Goal: Information Seeking & Learning: Learn about a topic

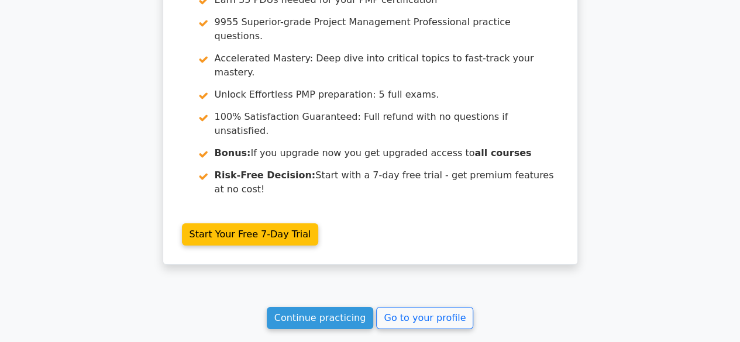
scroll to position [2112, 0]
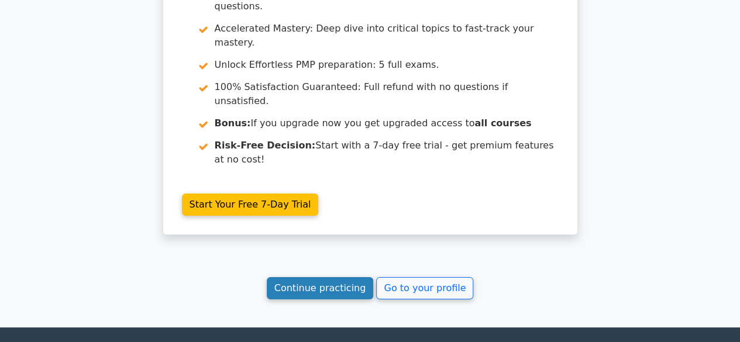
click at [318, 277] on link "Continue practicing" at bounding box center [320, 288] width 107 height 22
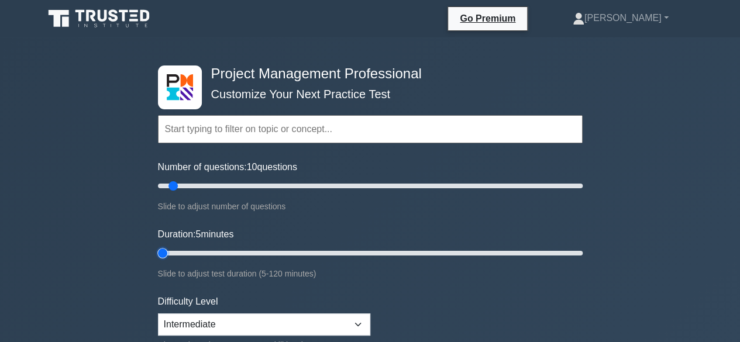
drag, startPoint x: 182, startPoint y: 250, endPoint x: 157, endPoint y: 251, distance: 25.2
type input "5"
click at [158, 251] on input "Duration: 5 minutes" at bounding box center [370, 253] width 425 height 14
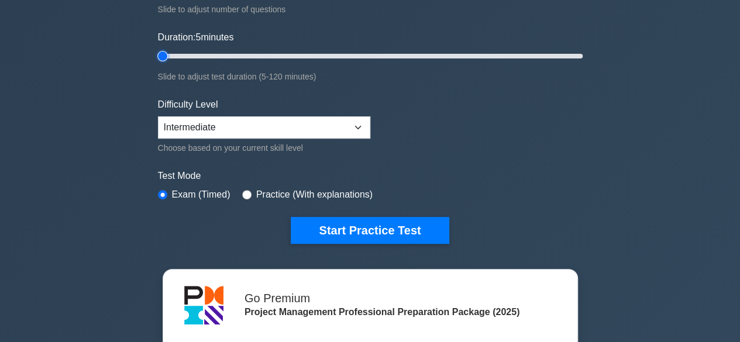
scroll to position [175, 0]
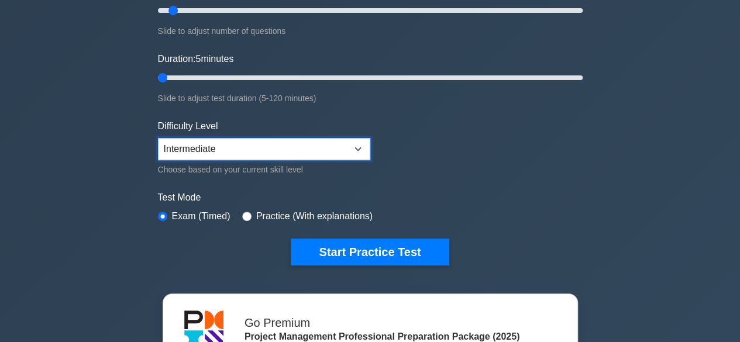
click at [360, 148] on select "Beginner Intermediate Expert" at bounding box center [264, 149] width 212 height 22
click at [158, 138] on select "Beginner Intermediate Expert" at bounding box center [264, 149] width 212 height 22
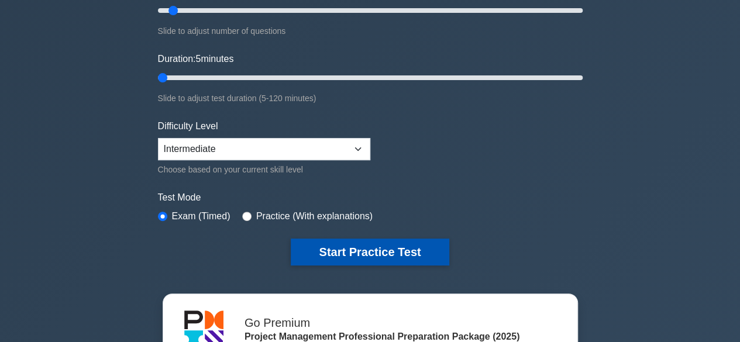
click at [350, 240] on button "Start Practice Test" at bounding box center [370, 252] width 158 height 27
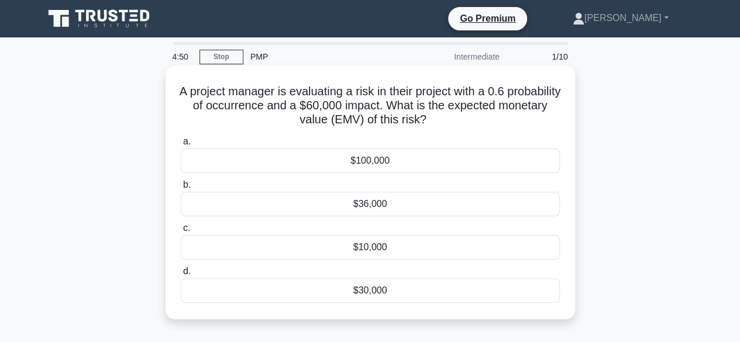
click at [357, 200] on div "$36,000" at bounding box center [370, 204] width 379 height 25
click at [181, 189] on input "b. $36,000" at bounding box center [181, 185] width 0 height 8
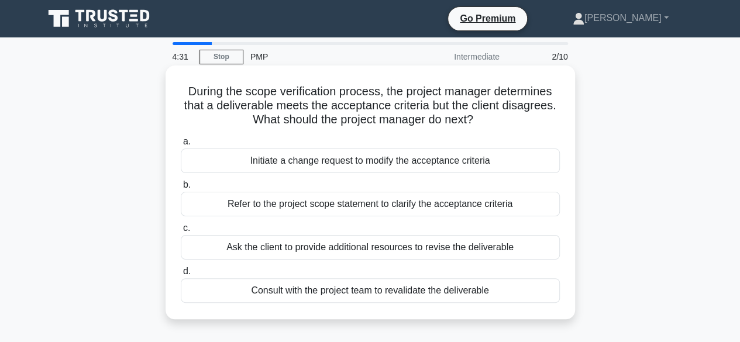
click at [374, 209] on div "Refer to the project scope statement to clarify the acceptance criteria" at bounding box center [370, 204] width 379 height 25
click at [181, 189] on input "b. Refer to the project scope statement to clarify the acceptance criteria" at bounding box center [181, 185] width 0 height 8
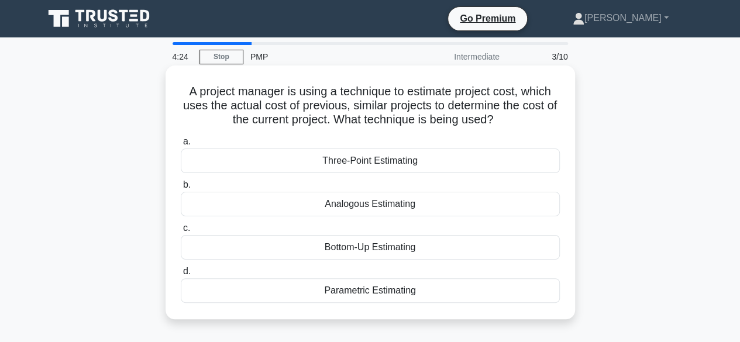
click at [378, 204] on div "Analogous Estimating" at bounding box center [370, 204] width 379 height 25
click at [181, 189] on input "b. Analogous Estimating" at bounding box center [181, 185] width 0 height 8
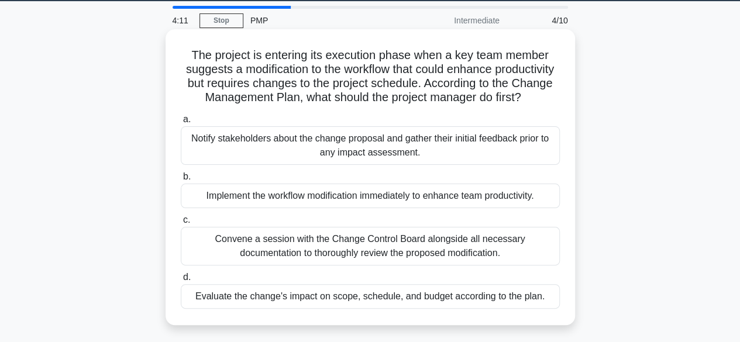
scroll to position [58, 0]
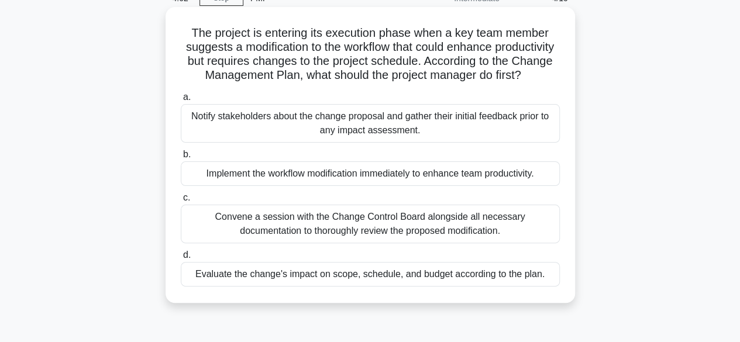
click at [363, 287] on div "Evaluate the change's impact on scope, schedule, and budget according to the pl…" at bounding box center [370, 274] width 379 height 25
click at [181, 259] on input "d. Evaluate the change's impact on scope, schedule, and budget according to the…" at bounding box center [181, 255] width 0 height 8
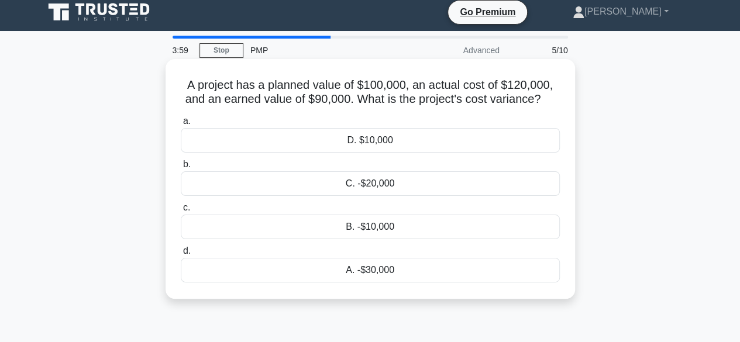
scroll to position [0, 0]
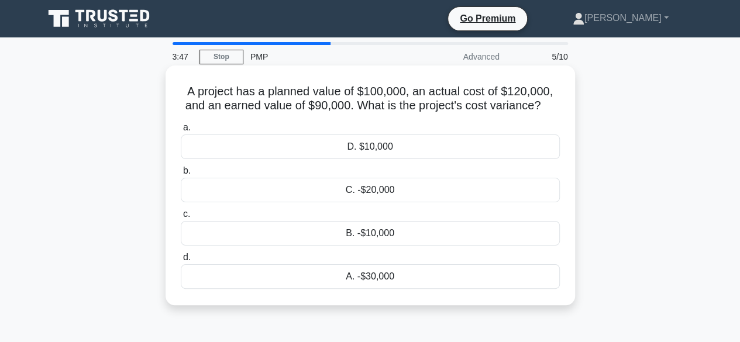
click at [390, 237] on div "B. -$10,000" at bounding box center [370, 233] width 379 height 25
click at [181, 218] on input "c. B. -$10,000" at bounding box center [181, 215] width 0 height 8
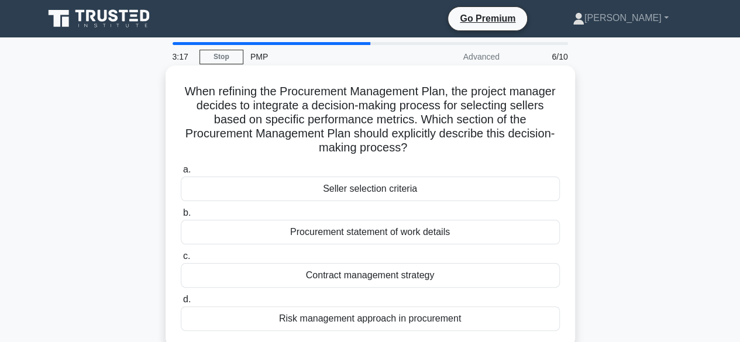
click at [375, 235] on div "Procurement statement of work details" at bounding box center [370, 232] width 379 height 25
click at [181, 217] on input "b. Procurement statement of work details" at bounding box center [181, 213] width 0 height 8
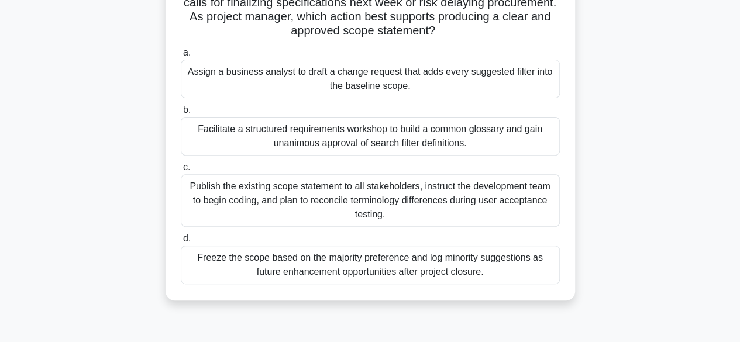
scroll to position [117, 0]
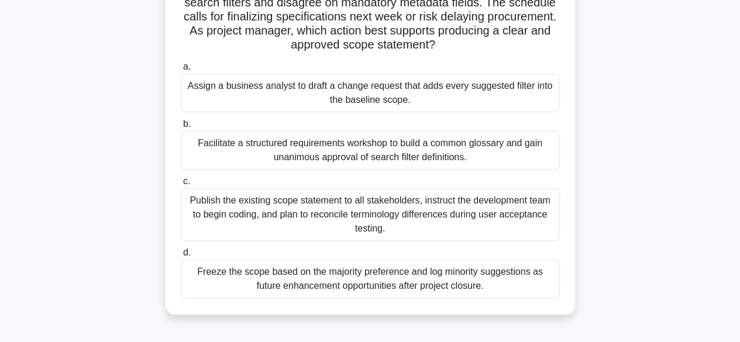
click at [338, 150] on div "Facilitate a structured requirements workshop to build a common glossary and ga…" at bounding box center [370, 150] width 379 height 39
click at [268, 149] on div "Facilitate a structured requirements workshop to build a common glossary and ga…" at bounding box center [370, 150] width 379 height 39
click at [181, 128] on input "b. Facilitate a structured requirements workshop to build a common glossary and…" at bounding box center [181, 124] width 0 height 8
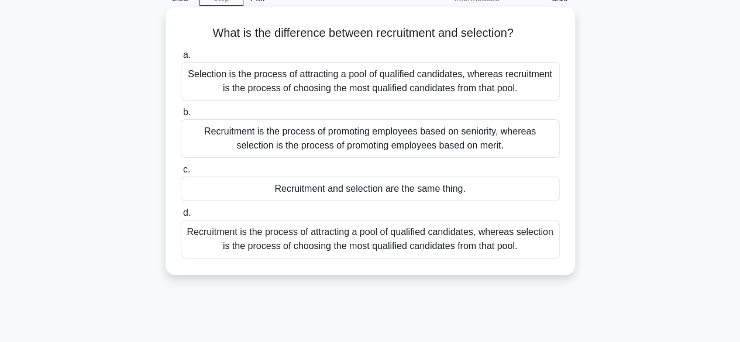
scroll to position [0, 0]
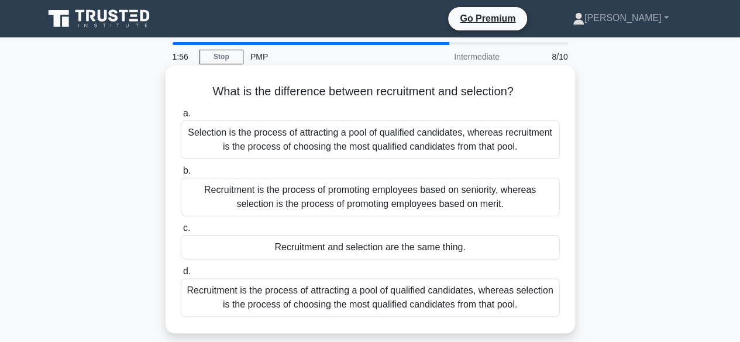
click at [346, 301] on div "Recruitment is the process of attracting a pool of qualified candidates, wherea…" at bounding box center [370, 297] width 379 height 39
click at [181, 275] on input "d. Recruitment is the process of attracting a pool of qualified candidates, whe…" at bounding box center [181, 272] width 0 height 8
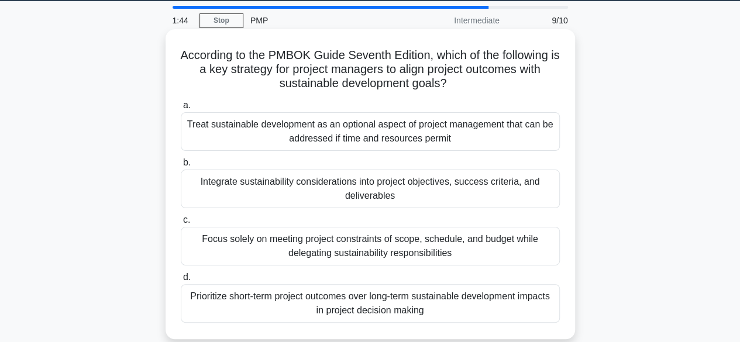
scroll to position [58, 0]
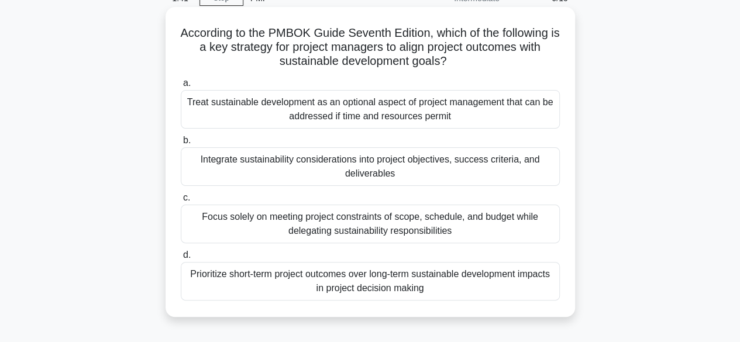
click at [298, 168] on div "Integrate sustainability considerations into project objectives, success criter…" at bounding box center [370, 166] width 379 height 39
click at [181, 144] on input "b. Integrate sustainability considerations into project objectives, success cri…" at bounding box center [181, 141] width 0 height 8
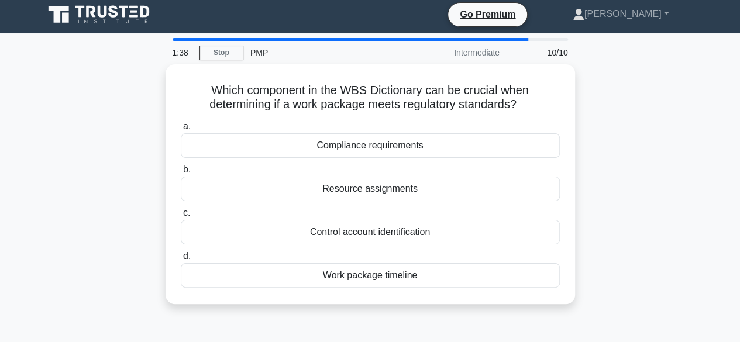
scroll to position [0, 0]
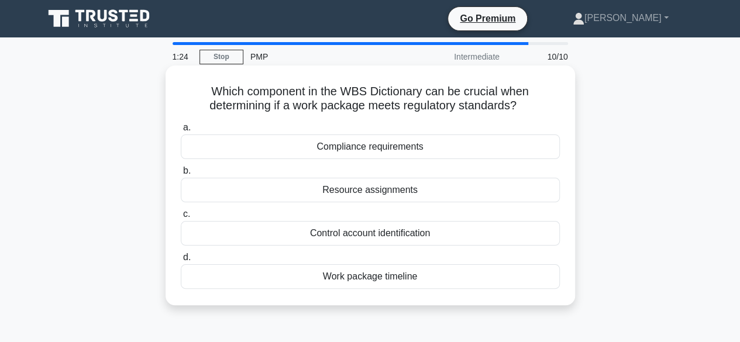
click at [380, 145] on div "Compliance requirements" at bounding box center [370, 147] width 379 height 25
click at [181, 132] on input "a. Compliance requirements" at bounding box center [181, 128] width 0 height 8
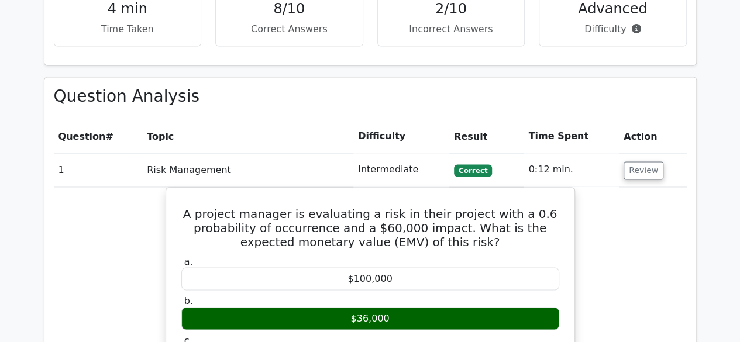
scroll to position [877, 0]
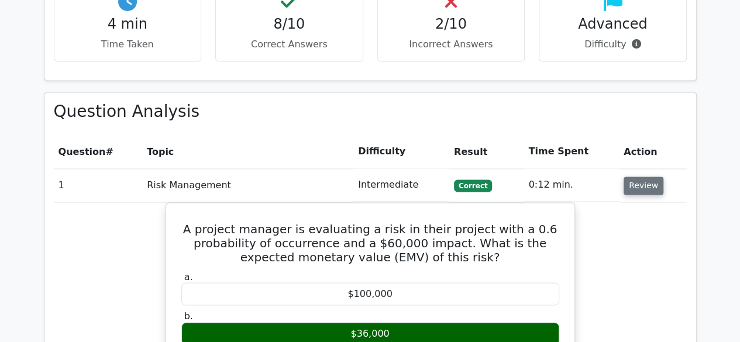
click at [654, 177] on button "Review" at bounding box center [643, 186] width 40 height 18
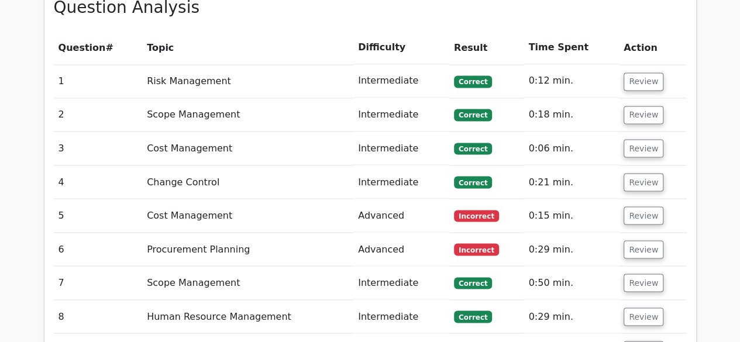
scroll to position [994, 0]
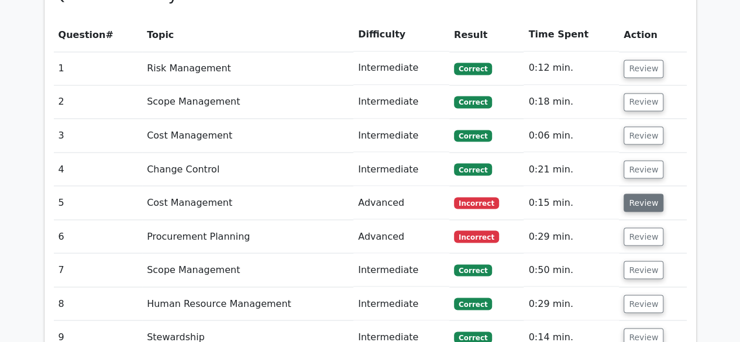
click at [637, 194] on button "Review" at bounding box center [643, 203] width 40 height 18
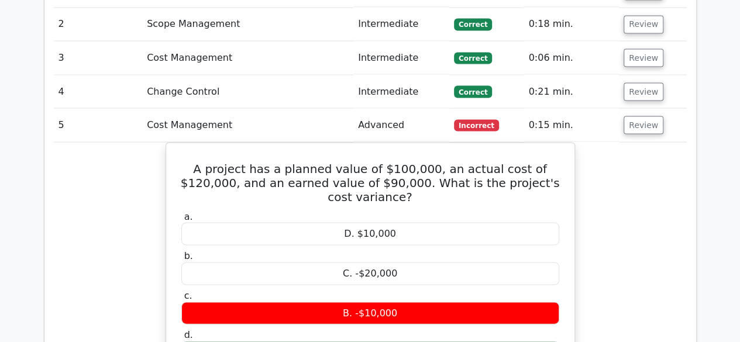
scroll to position [1053, 0]
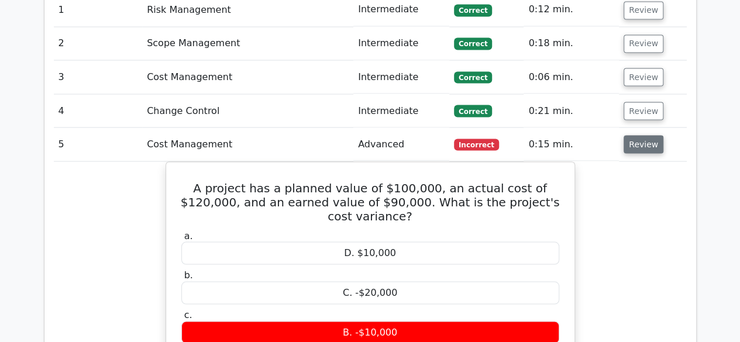
click at [638, 135] on button "Review" at bounding box center [643, 144] width 40 height 18
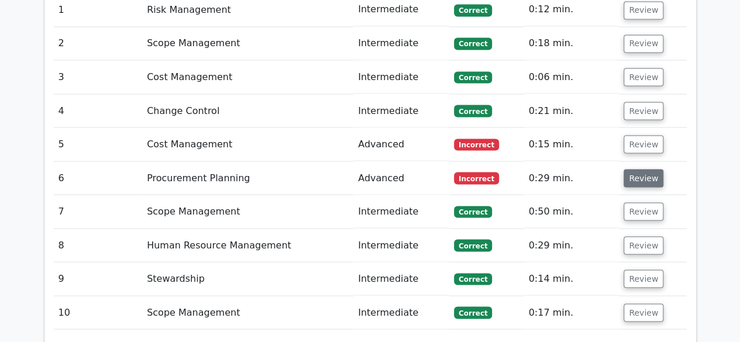
click at [650, 169] on button "Review" at bounding box center [643, 178] width 40 height 18
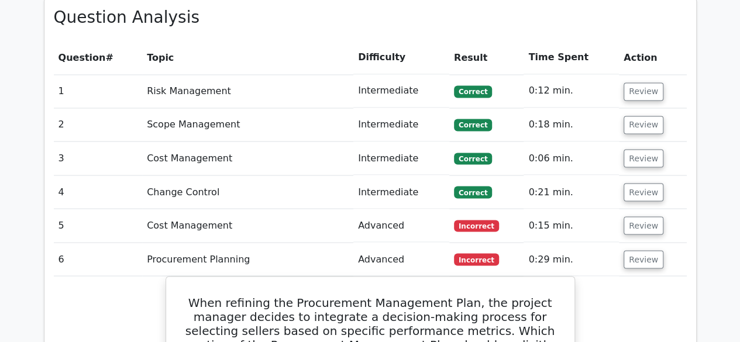
scroll to position [936, 0]
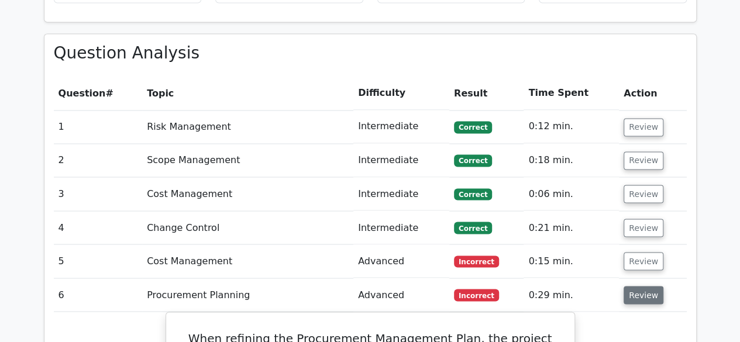
click at [641, 286] on button "Review" at bounding box center [643, 295] width 40 height 18
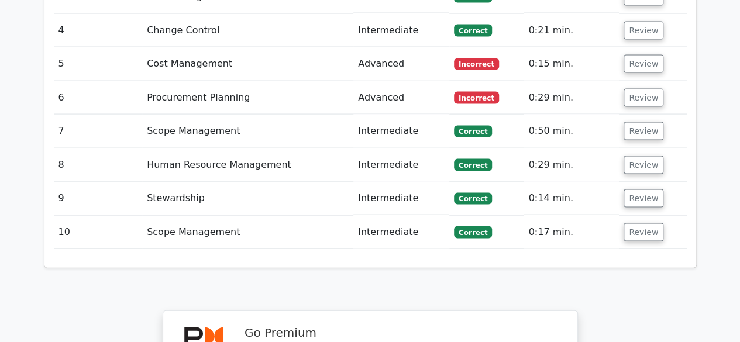
scroll to position [1170, 0]
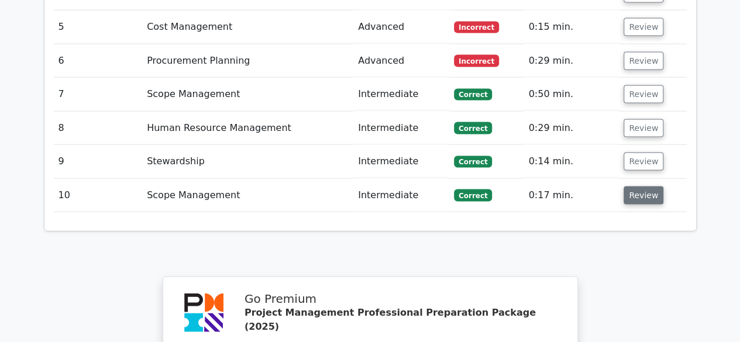
click at [642, 187] on button "Review" at bounding box center [643, 196] width 40 height 18
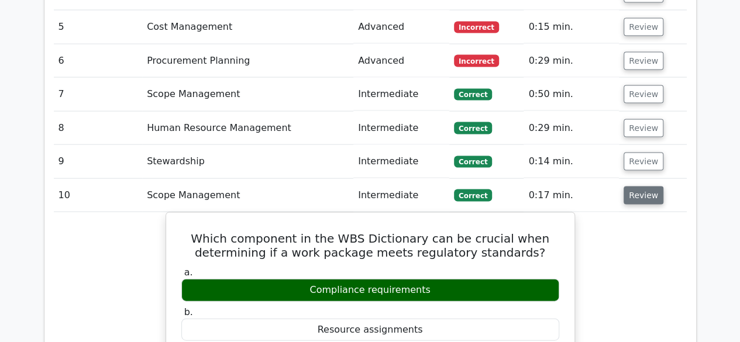
click at [632, 187] on button "Review" at bounding box center [643, 196] width 40 height 18
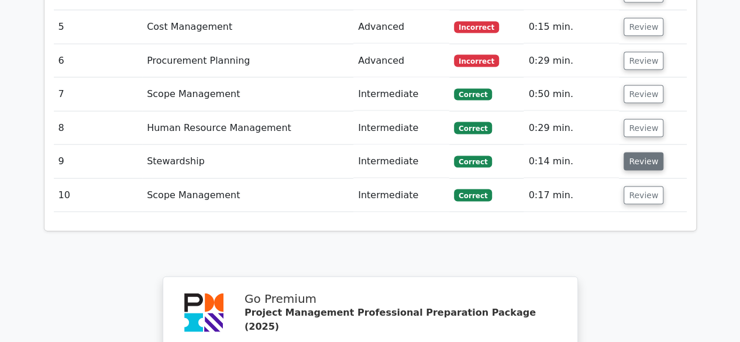
click at [640, 153] on button "Review" at bounding box center [643, 162] width 40 height 18
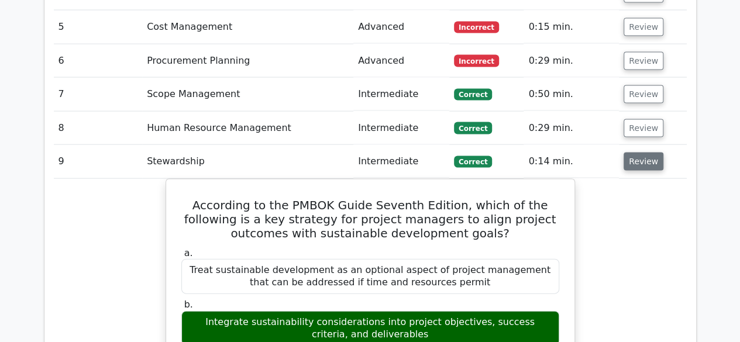
click at [640, 153] on button "Review" at bounding box center [643, 162] width 40 height 18
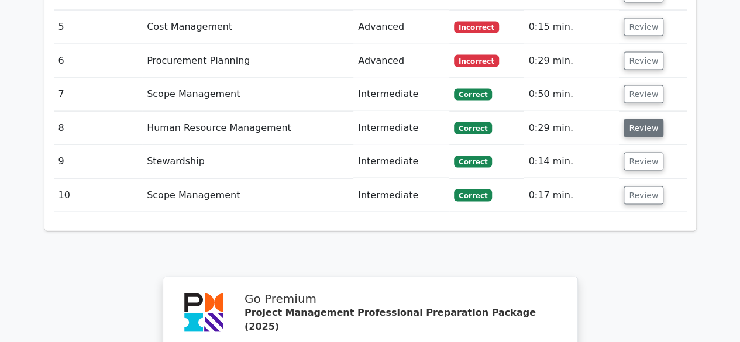
click at [643, 119] on button "Review" at bounding box center [643, 128] width 40 height 18
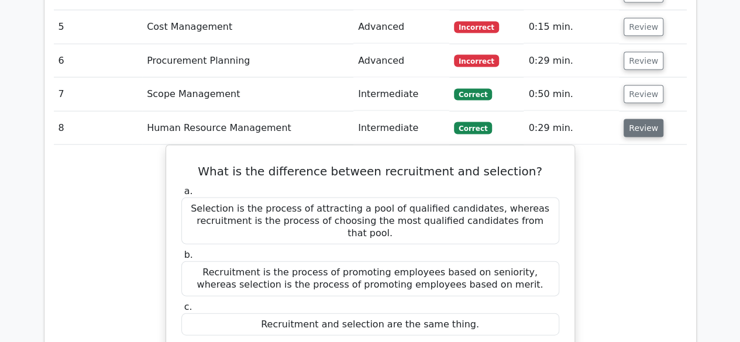
click at [640, 119] on button "Review" at bounding box center [643, 128] width 40 height 18
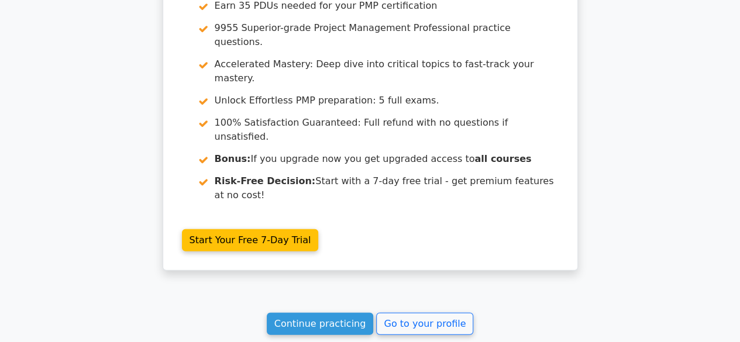
scroll to position [1560, 0]
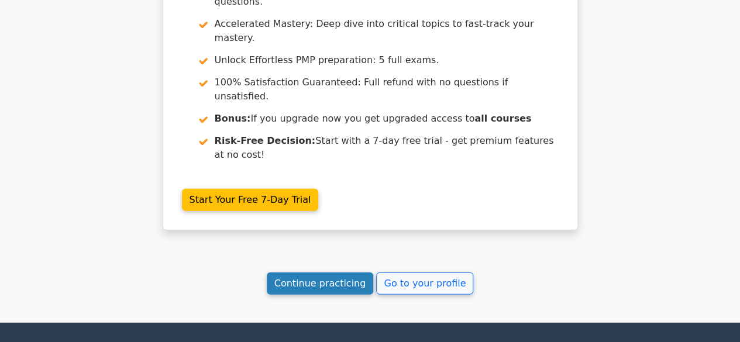
click at [329, 273] on link "Continue practicing" at bounding box center [320, 284] width 107 height 22
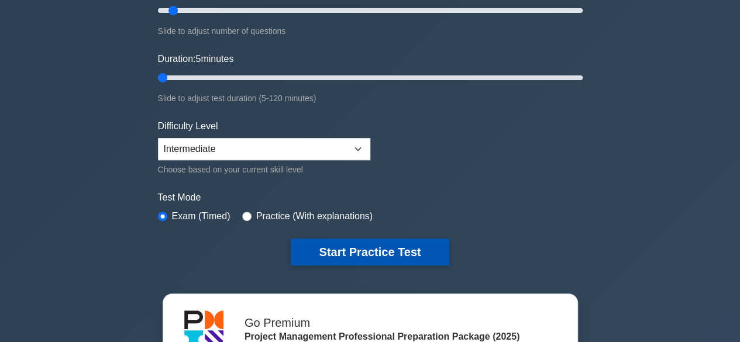
click at [335, 251] on button "Start Practice Test" at bounding box center [370, 252] width 158 height 27
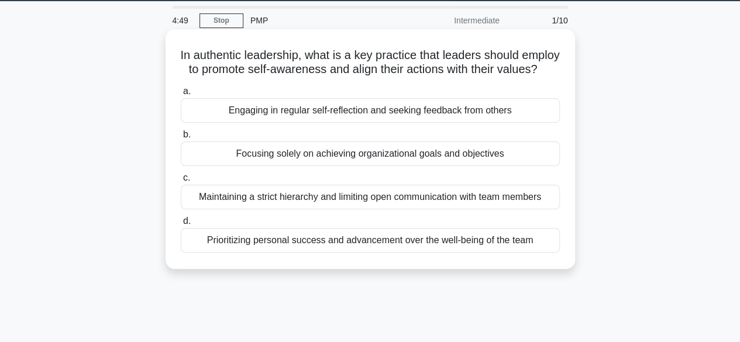
scroll to position [58, 0]
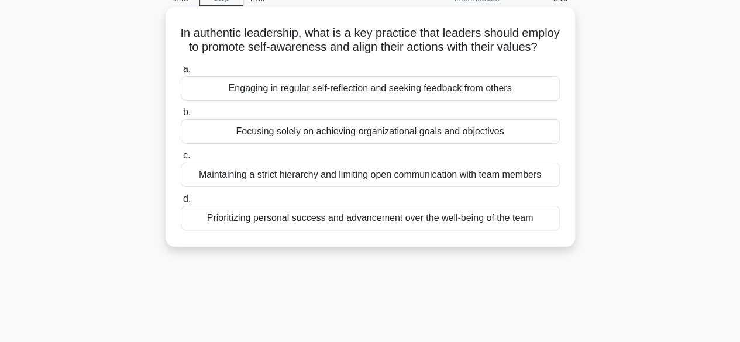
click at [325, 101] on div "Engaging in regular self-reflection and seeking feedback from others" at bounding box center [370, 88] width 379 height 25
click at [181, 73] on input "a. Engaging in regular self-reflection and seeking feedback from others" at bounding box center [181, 70] width 0 height 8
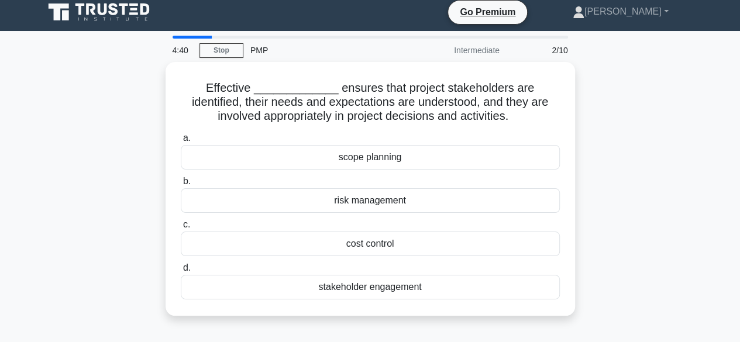
scroll to position [0, 0]
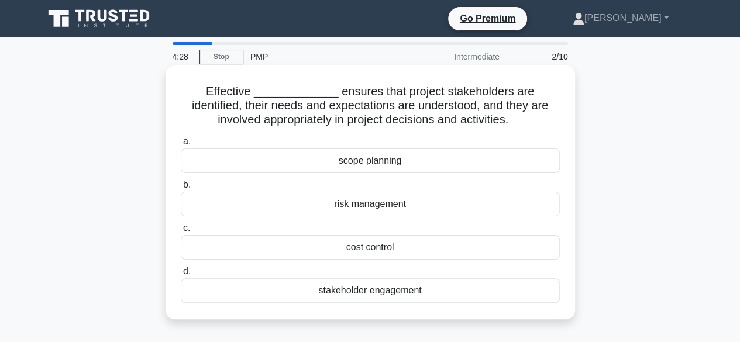
click at [367, 290] on div "stakeholder engagement" at bounding box center [370, 290] width 379 height 25
click at [181, 275] on input "d. stakeholder engagement" at bounding box center [181, 272] width 0 height 8
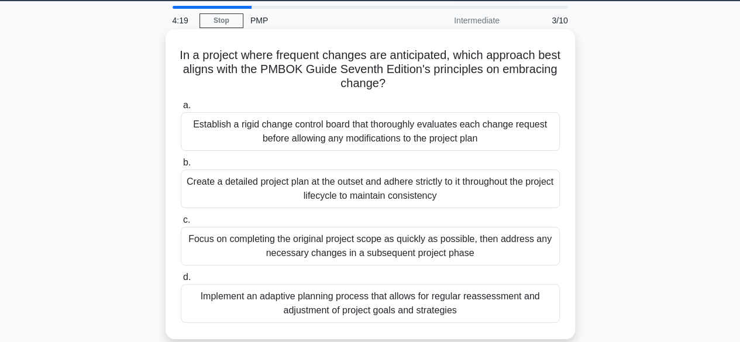
scroll to position [58, 0]
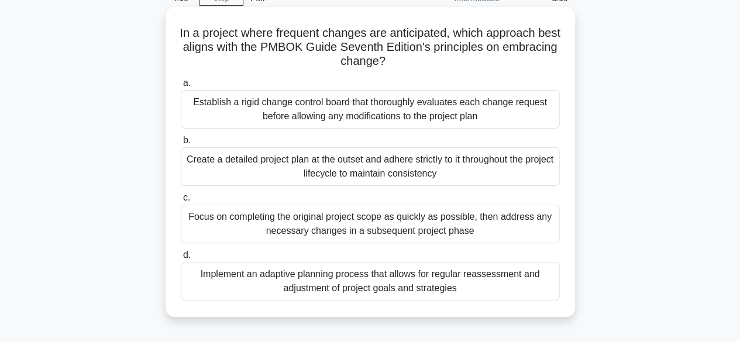
click at [371, 282] on div "Implement an adaptive planning process that allows for regular reassessment and…" at bounding box center [370, 281] width 379 height 39
click at [181, 259] on input "d. Implement an adaptive planning process that allows for regular reassessment …" at bounding box center [181, 255] width 0 height 8
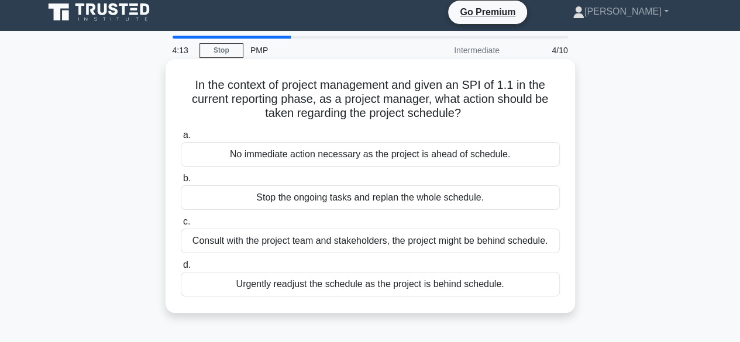
scroll to position [0, 0]
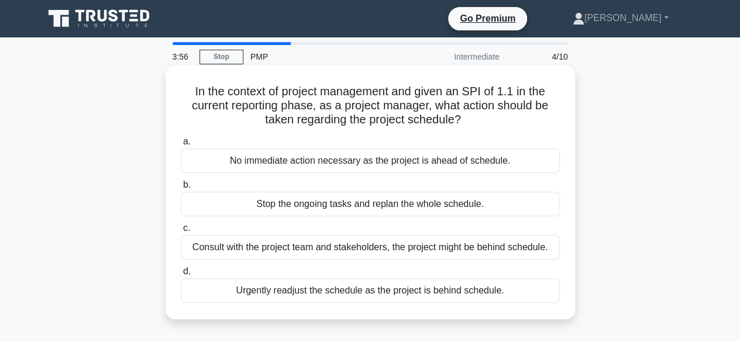
click at [350, 160] on div "No immediate action necessary as the project is ahead of schedule." at bounding box center [370, 161] width 379 height 25
click at [181, 146] on input "a. No immediate action necessary as the project is ahead of schedule." at bounding box center [181, 142] width 0 height 8
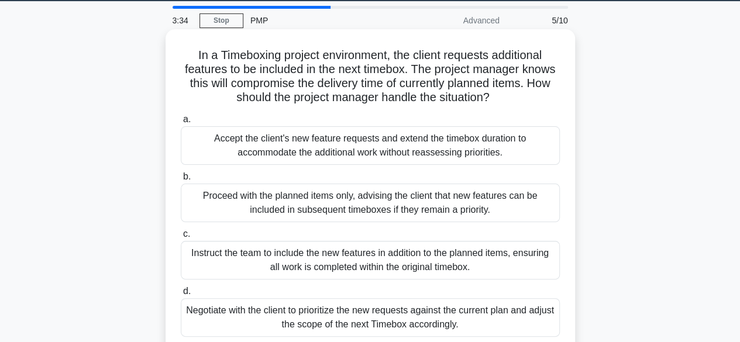
scroll to position [58, 0]
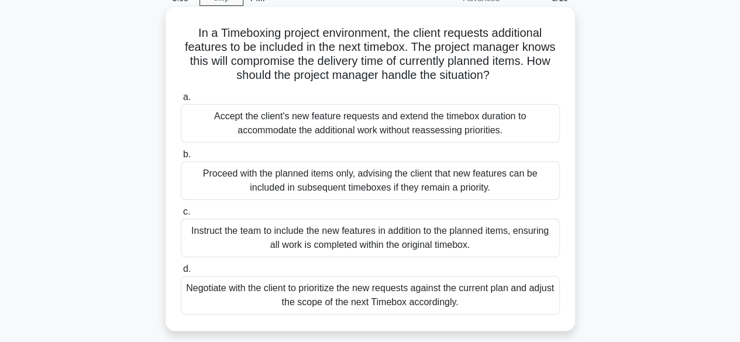
click at [384, 293] on div "Negotiate with the client to prioritize the new requests against the current pl…" at bounding box center [370, 295] width 379 height 39
click at [181, 273] on input "d. Negotiate with the client to prioritize the new requests against the current…" at bounding box center [181, 270] width 0 height 8
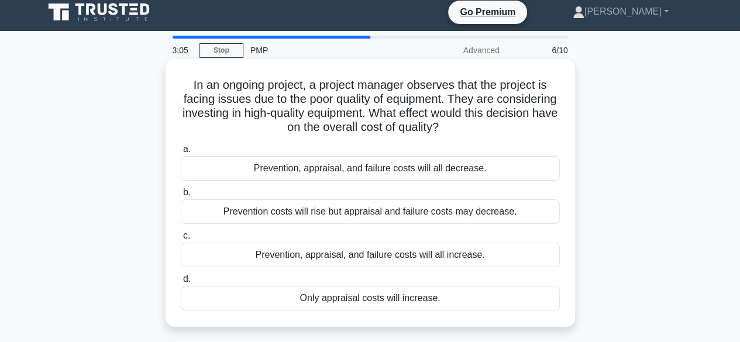
scroll to position [0, 0]
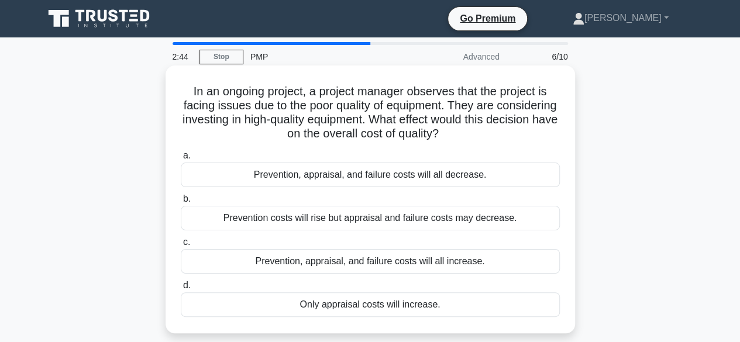
click at [342, 215] on div "Prevention costs will rise but appraisal and failure costs may decrease." at bounding box center [370, 218] width 379 height 25
click at [181, 203] on input "b. Prevention costs will rise but appraisal and failure costs may decrease." at bounding box center [181, 199] width 0 height 8
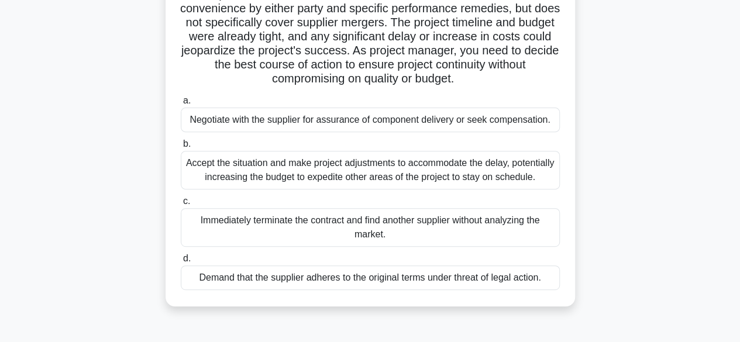
scroll to position [175, 0]
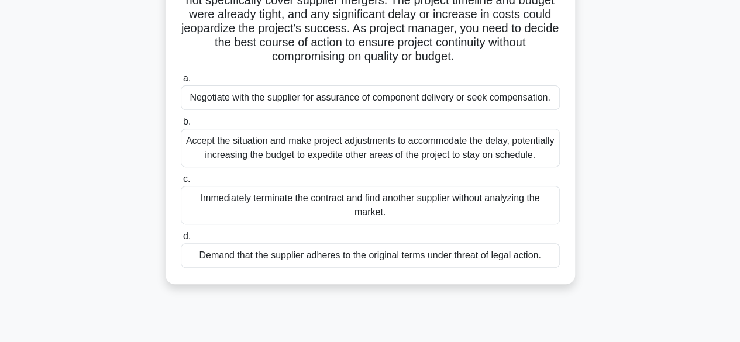
click at [375, 99] on div "Negotiate with the supplier for assurance of component delivery or seek compens…" at bounding box center [370, 97] width 379 height 25
click at [181, 82] on input "a. Negotiate with the supplier for assurance of component delivery or seek comp…" at bounding box center [181, 79] width 0 height 8
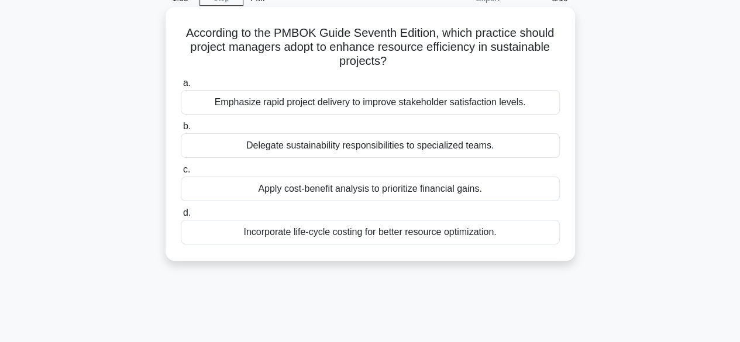
scroll to position [0, 0]
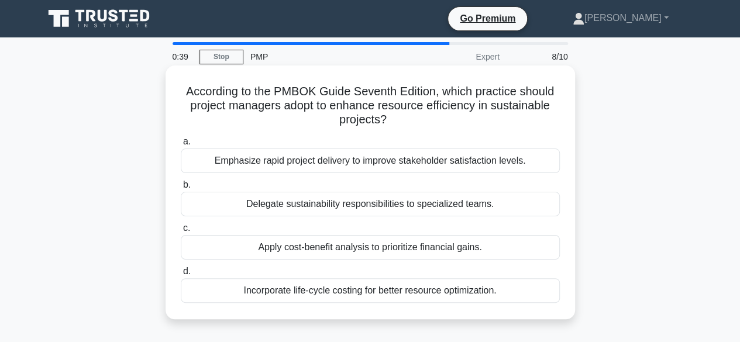
click at [347, 166] on div "Emphasize rapid project delivery to improve stakeholder satisfaction levels." at bounding box center [370, 161] width 379 height 25
click at [181, 146] on input "a. Emphasize rapid project delivery to improve stakeholder satisfaction levels." at bounding box center [181, 142] width 0 height 8
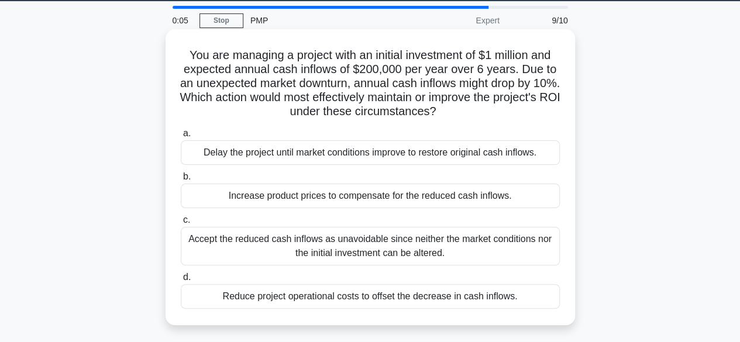
scroll to position [58, 0]
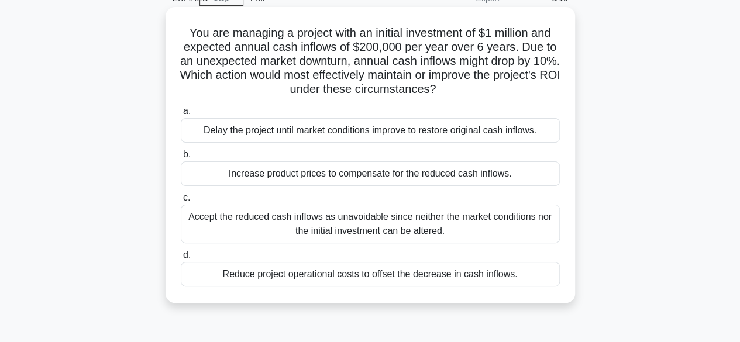
click at [335, 226] on div "Accept the reduced cash inflows as unavoidable since neither the market conditi…" at bounding box center [370, 224] width 379 height 39
click at [181, 202] on input "c. Accept the reduced cash inflows as unavoidable since neither the market cond…" at bounding box center [181, 198] width 0 height 8
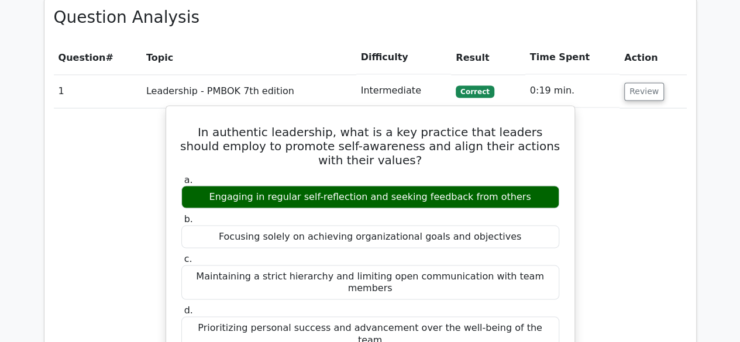
scroll to position [994, 0]
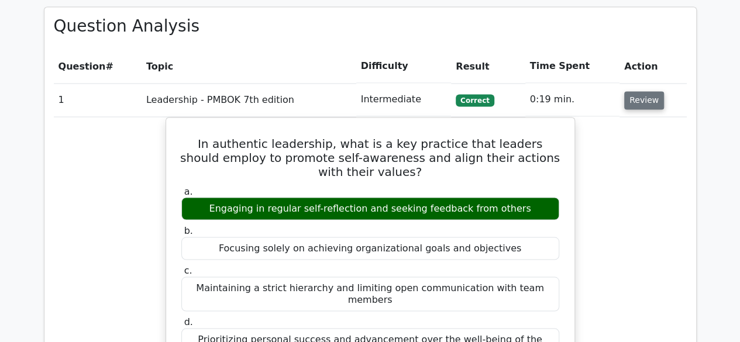
click at [643, 91] on button "Review" at bounding box center [644, 100] width 40 height 18
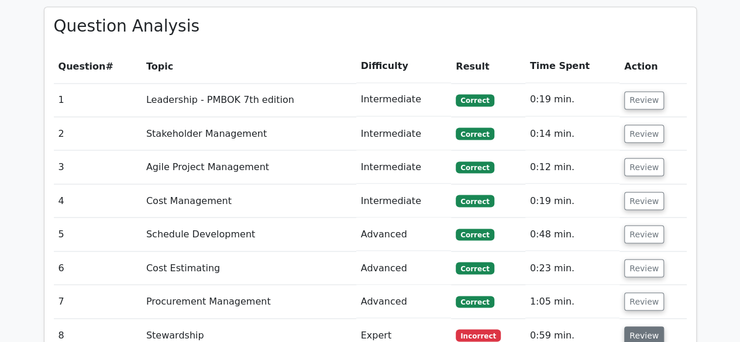
click at [652, 326] on button "Review" at bounding box center [644, 335] width 40 height 18
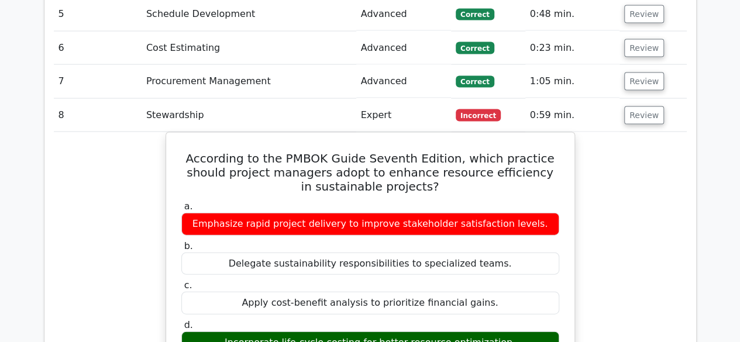
scroll to position [1111, 0]
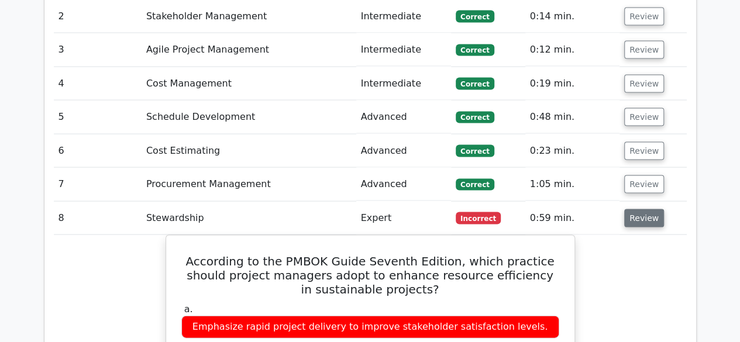
click at [634, 209] on button "Review" at bounding box center [644, 218] width 40 height 18
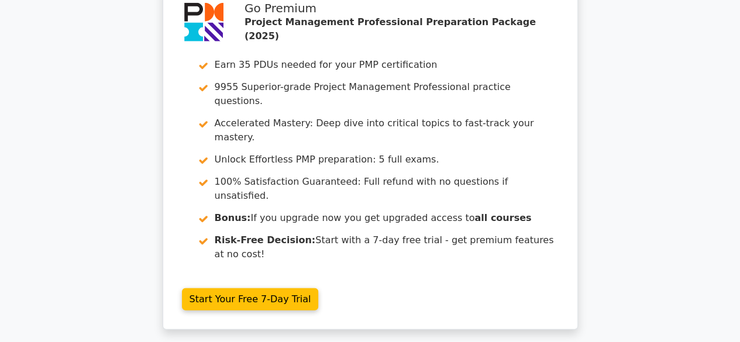
scroll to position [1525, 0]
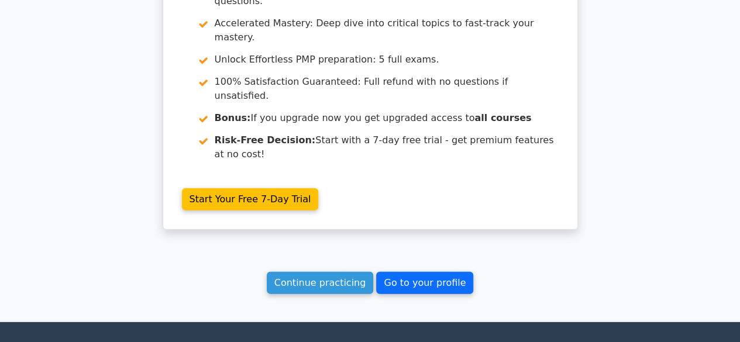
click at [413, 272] on link "Go to your profile" at bounding box center [424, 283] width 97 height 22
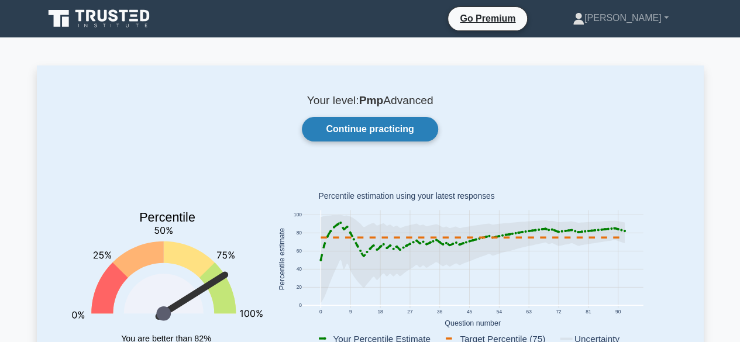
click at [362, 130] on link "Continue practicing" at bounding box center [370, 129] width 136 height 25
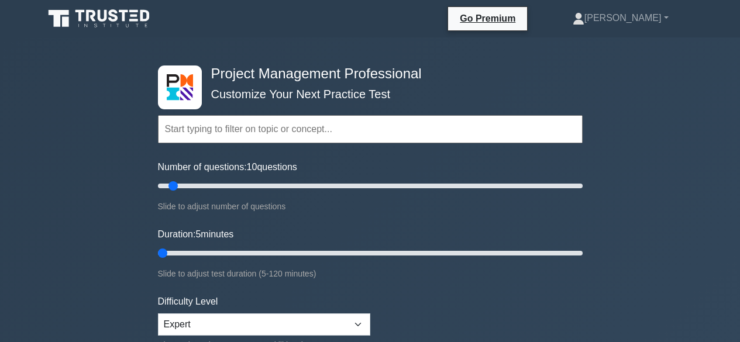
select select "expert"
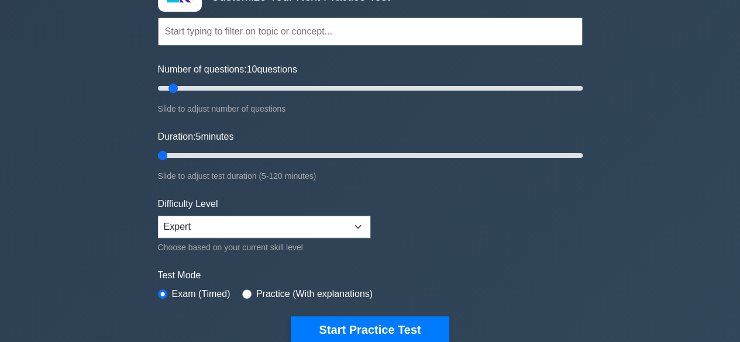
scroll to position [117, 0]
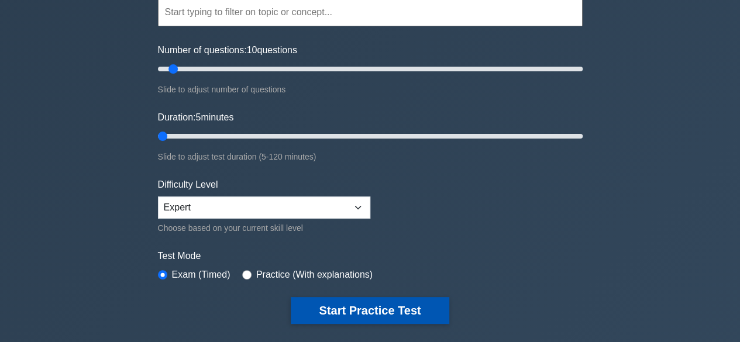
click at [360, 313] on button "Start Practice Test" at bounding box center [370, 310] width 158 height 27
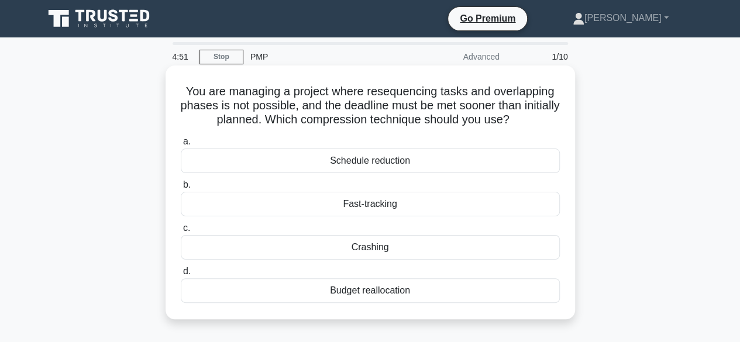
click at [357, 249] on div "Crashing" at bounding box center [370, 247] width 379 height 25
click at [181, 232] on input "c. Crashing" at bounding box center [181, 229] width 0 height 8
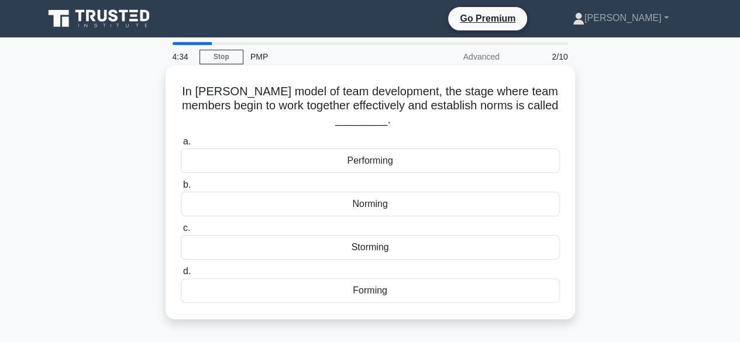
click at [383, 205] on div "Norming" at bounding box center [370, 204] width 379 height 25
click at [181, 189] on input "b. Norming" at bounding box center [181, 185] width 0 height 8
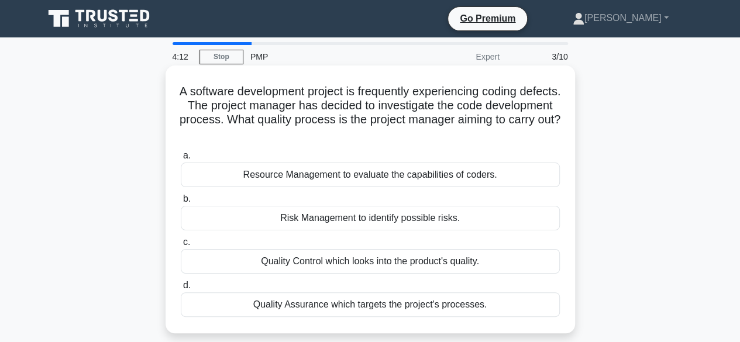
click at [335, 307] on div "Quality Assurance which targets the project's processes." at bounding box center [370, 304] width 379 height 25
click at [181, 290] on input "d. Quality Assurance which targets the project's processes." at bounding box center [181, 286] width 0 height 8
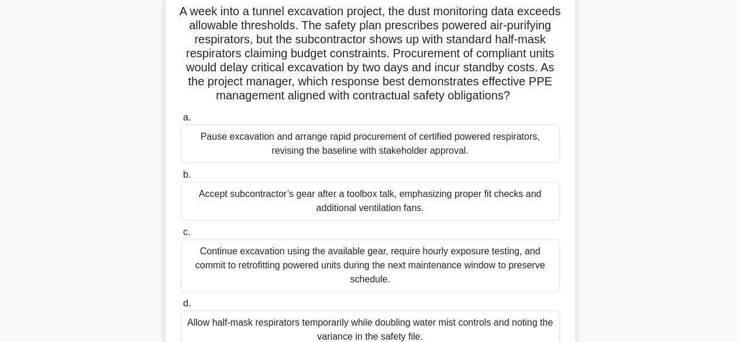
scroll to position [58, 0]
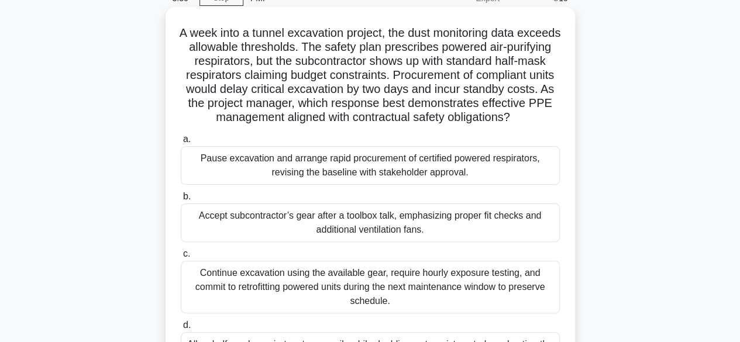
click at [395, 176] on div "Pause excavation and arrange rapid procurement of certified powered respirators…" at bounding box center [370, 165] width 379 height 39
click at [181, 143] on input "a. Pause excavation and arrange rapid procurement of certified powered respirat…" at bounding box center [181, 140] width 0 height 8
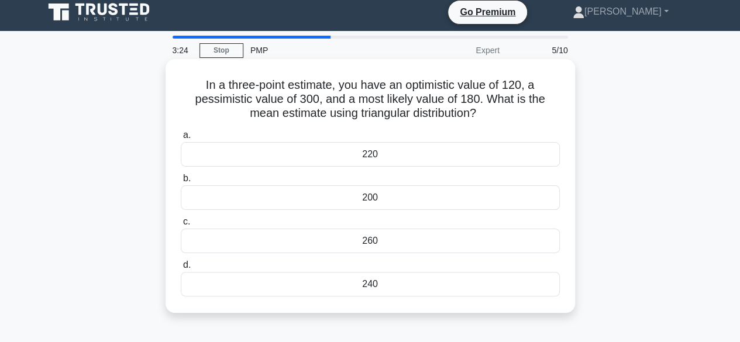
scroll to position [0, 0]
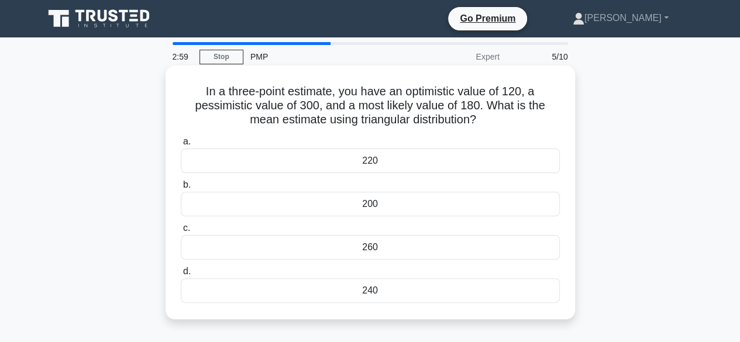
click at [324, 202] on div "200" at bounding box center [370, 204] width 379 height 25
click at [181, 189] on input "b. 200" at bounding box center [181, 185] width 0 height 8
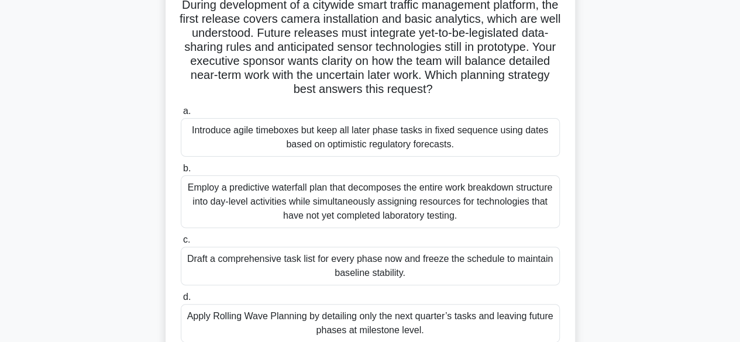
scroll to position [117, 0]
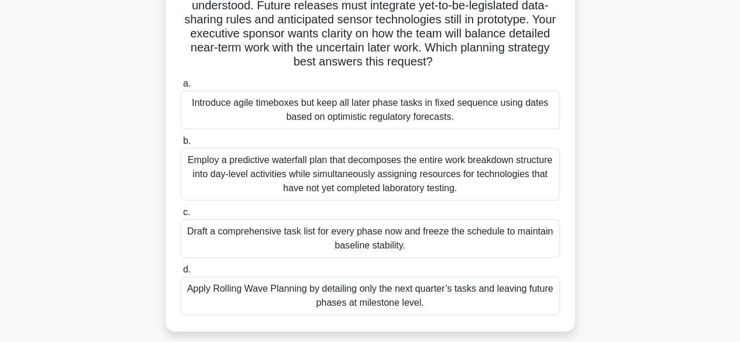
click at [323, 295] on div "Apply Rolling Wave Planning by detailing only the next quarter’s tasks and leav…" at bounding box center [370, 296] width 379 height 39
click at [181, 274] on input "d. Apply Rolling Wave Planning by detailing only the next quarter’s tasks and l…" at bounding box center [181, 270] width 0 height 8
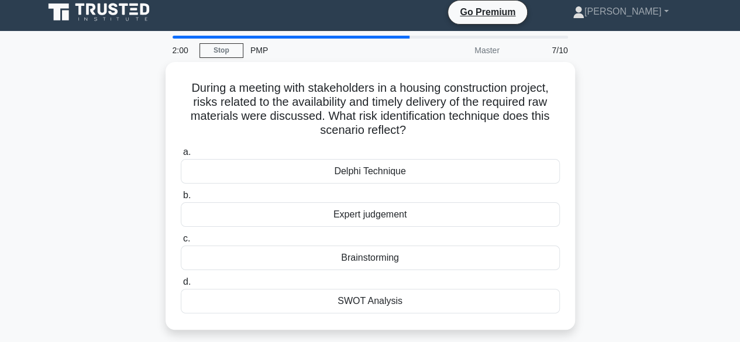
scroll to position [0, 0]
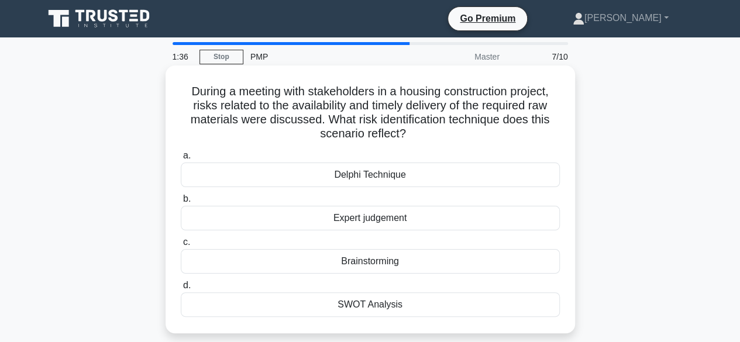
click at [368, 175] on div "Delphi Technique" at bounding box center [370, 175] width 379 height 25
click at [181, 160] on input "a. Delphi Technique" at bounding box center [181, 156] width 0 height 8
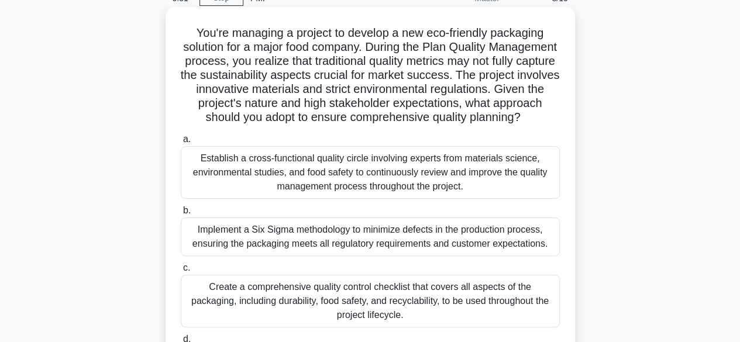
scroll to position [117, 0]
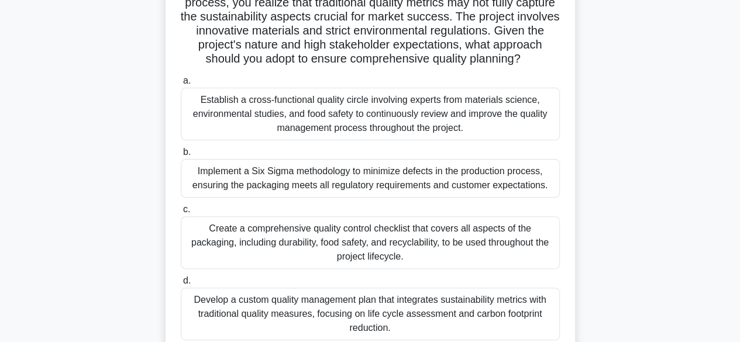
click at [350, 122] on div "Establish a cross-functional quality circle involving experts from materials sc…" at bounding box center [370, 114] width 379 height 53
click at [181, 85] on input "a. Establish a cross-functional quality circle involving experts from materials…" at bounding box center [181, 81] width 0 height 8
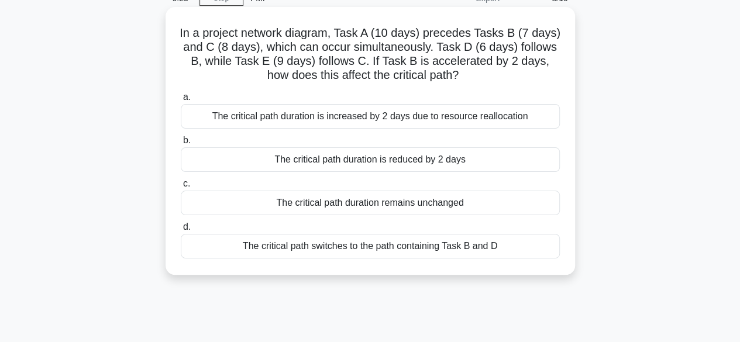
scroll to position [0, 0]
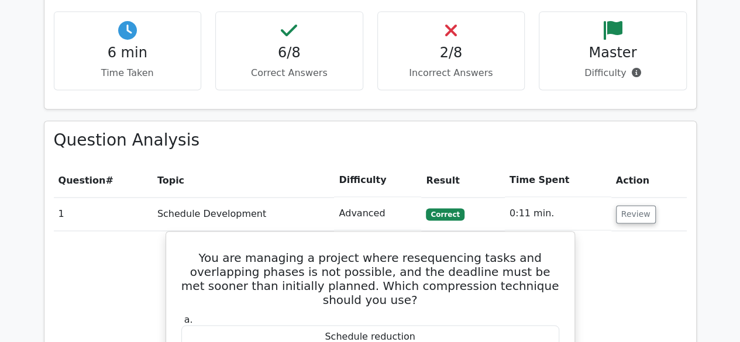
scroll to position [877, 0]
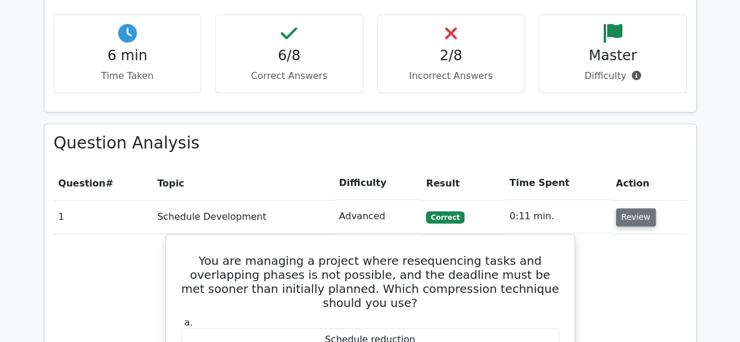
click at [622, 208] on button "Review" at bounding box center [636, 217] width 40 height 18
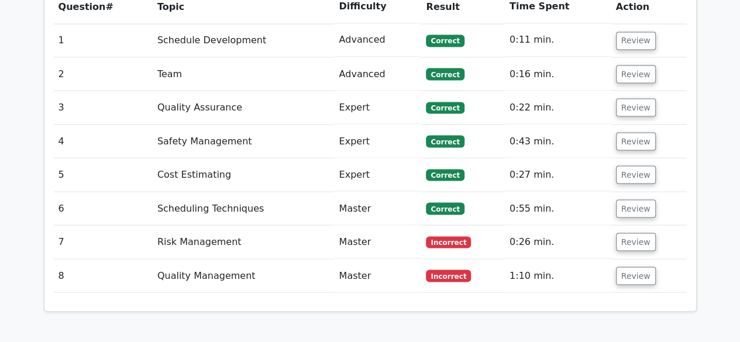
scroll to position [1111, 0]
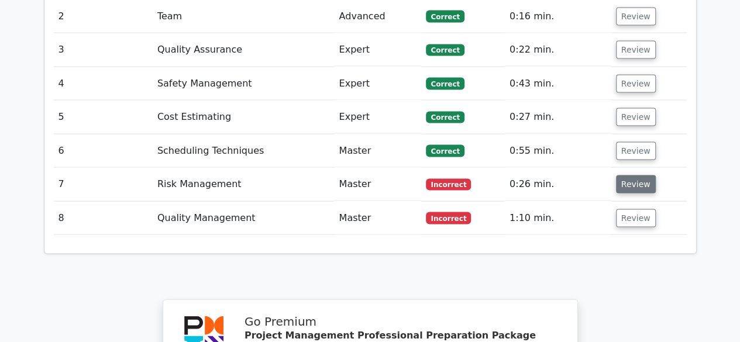
click at [623, 175] on button "Review" at bounding box center [636, 184] width 40 height 18
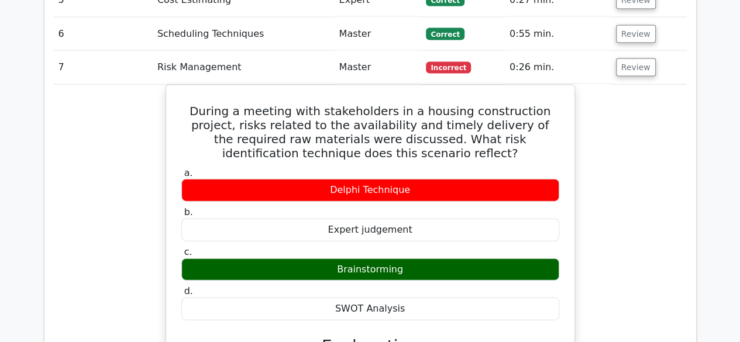
scroll to position [1170, 0]
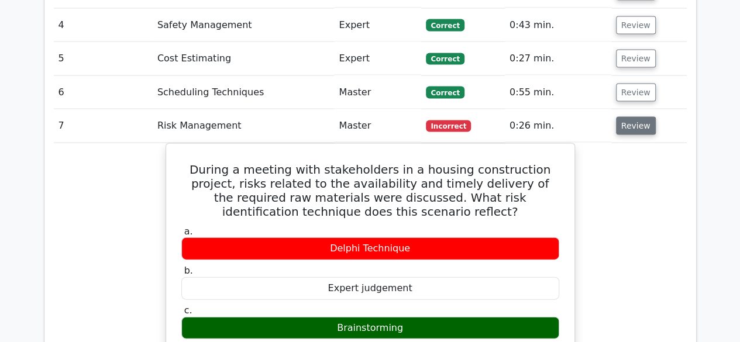
click at [632, 117] on button "Review" at bounding box center [636, 126] width 40 height 18
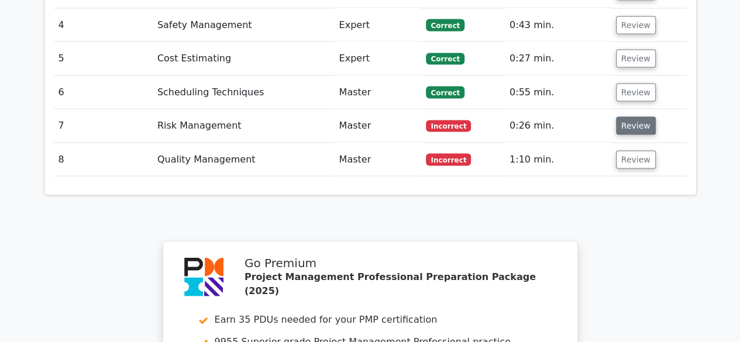
scroll to position [1228, 0]
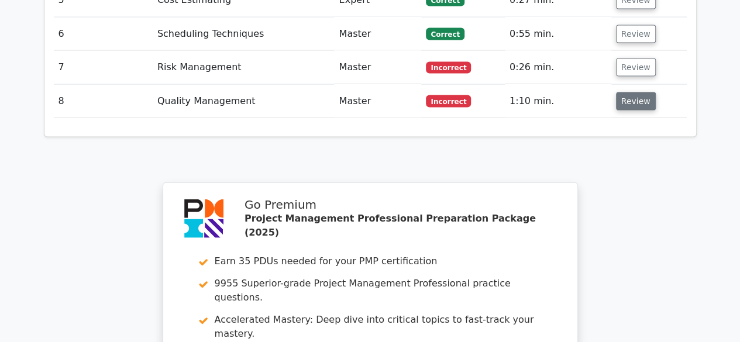
click at [630, 92] on button "Review" at bounding box center [636, 101] width 40 height 18
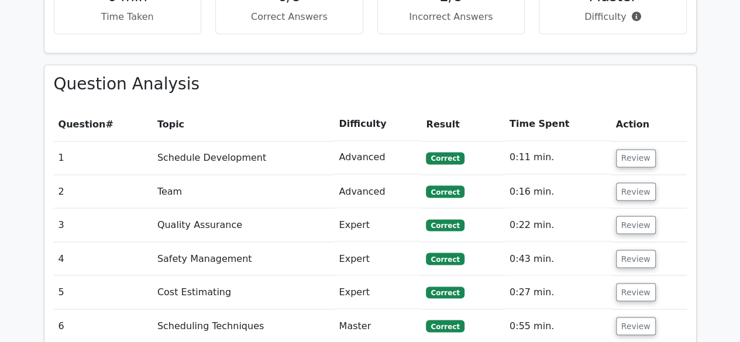
scroll to position [936, 0]
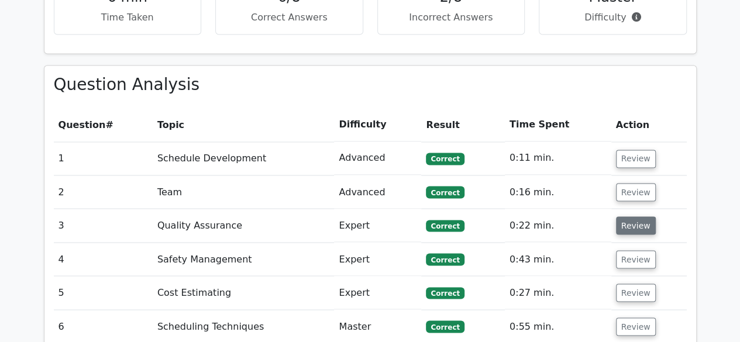
click at [638, 216] on button "Review" at bounding box center [636, 225] width 40 height 18
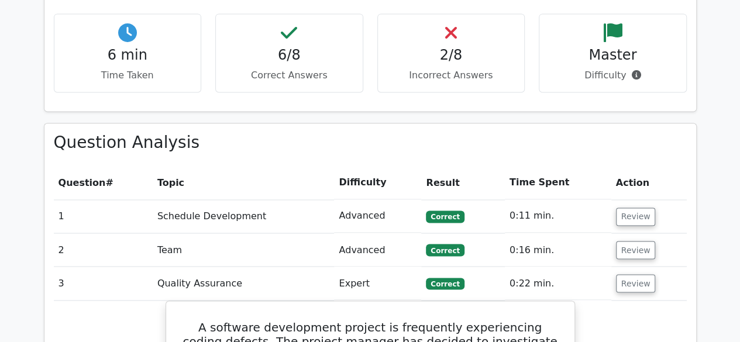
scroll to position [877, 0]
click at [639, 275] on button "Review" at bounding box center [636, 284] width 40 height 18
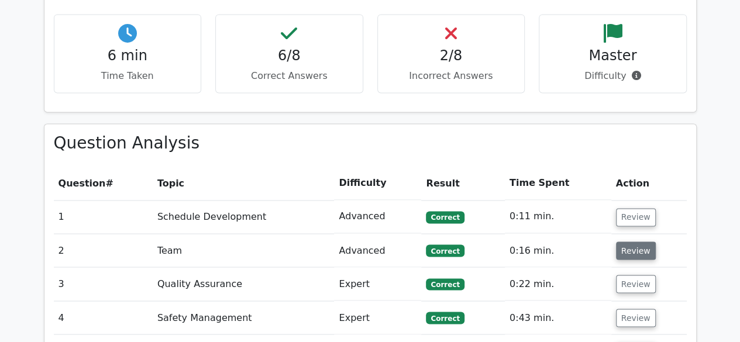
click at [625, 242] on button "Review" at bounding box center [636, 251] width 40 height 18
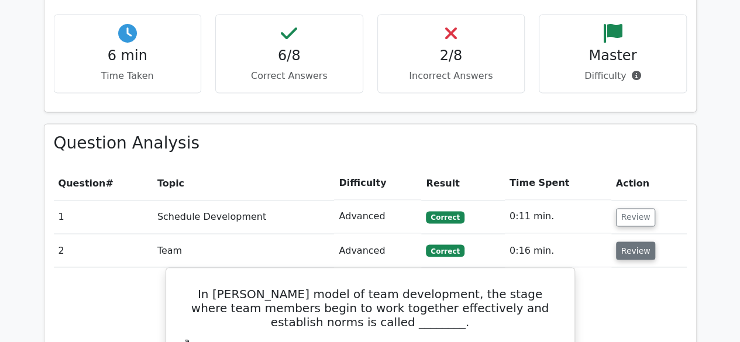
click at [626, 242] on button "Review" at bounding box center [636, 251] width 40 height 18
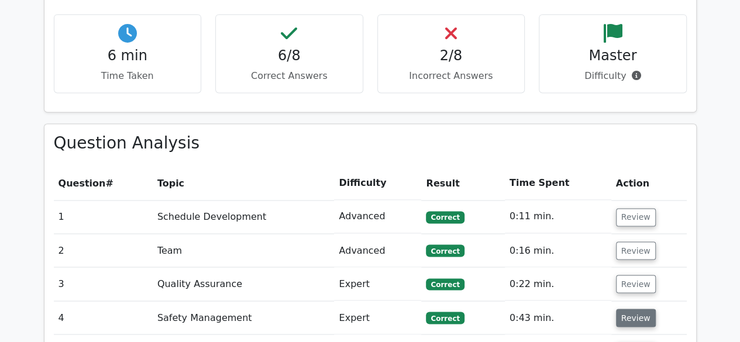
click at [634, 309] on button "Review" at bounding box center [636, 318] width 40 height 18
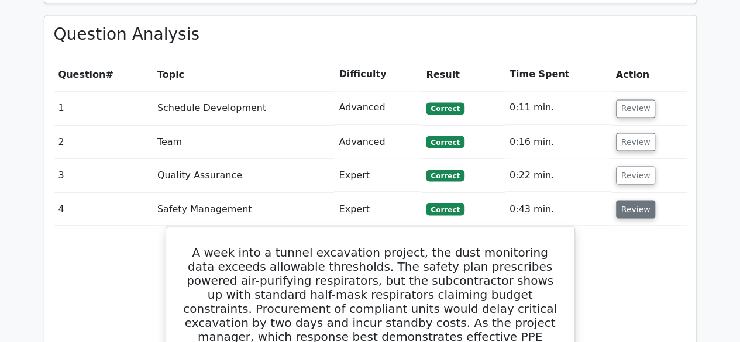
scroll to position [936, 0]
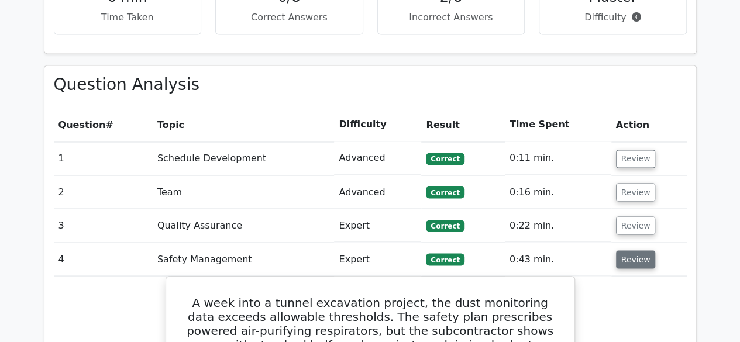
click at [634, 250] on button "Review" at bounding box center [636, 259] width 40 height 18
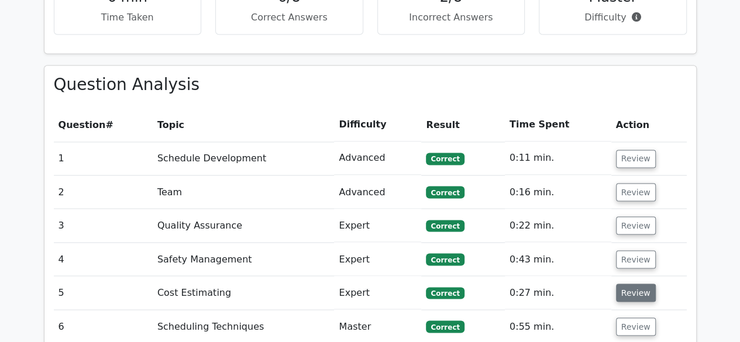
click at [630, 284] on button "Review" at bounding box center [636, 293] width 40 height 18
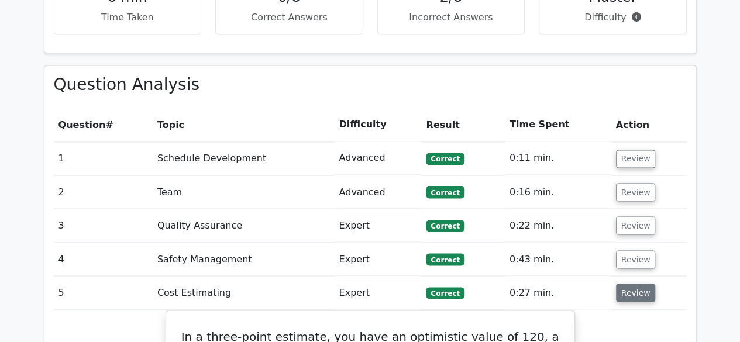
click at [630, 284] on button "Review" at bounding box center [636, 293] width 40 height 18
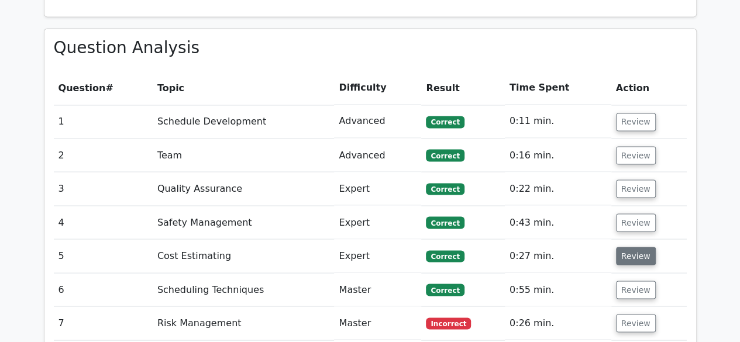
scroll to position [994, 0]
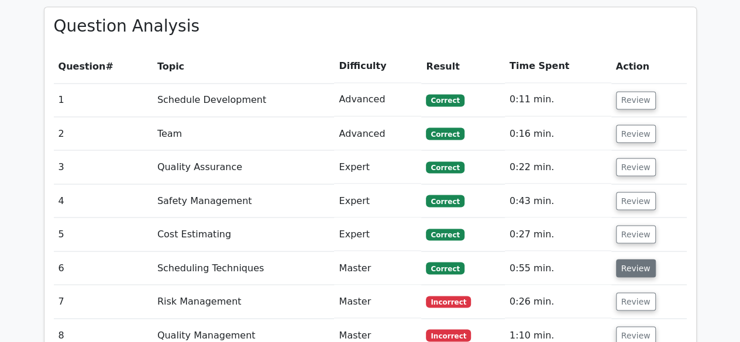
click at [630, 259] on button "Review" at bounding box center [636, 268] width 40 height 18
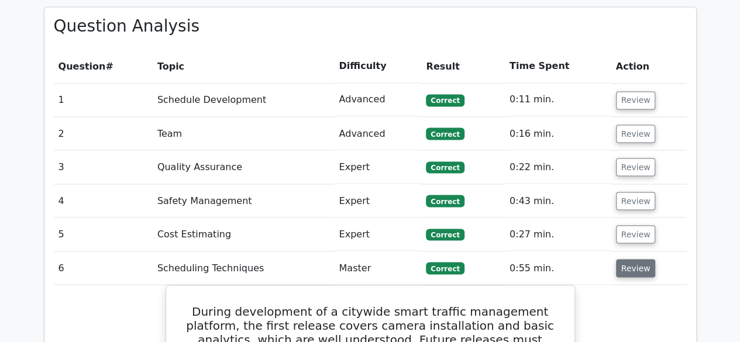
click at [627, 259] on button "Review" at bounding box center [636, 268] width 40 height 18
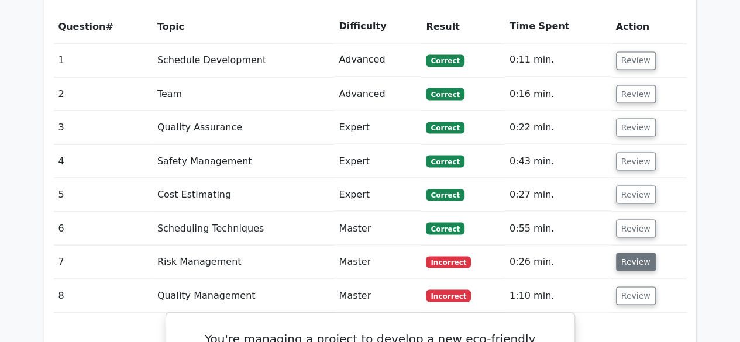
scroll to position [1111, 0]
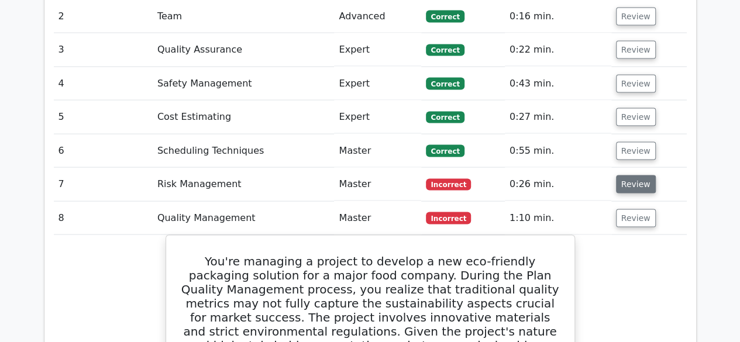
click at [625, 175] on button "Review" at bounding box center [636, 184] width 40 height 18
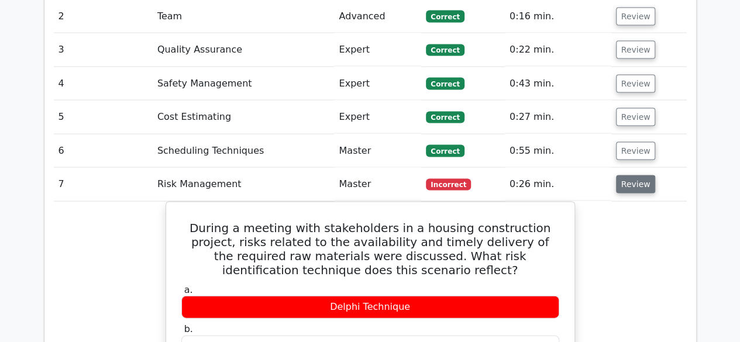
click at [623, 175] on button "Review" at bounding box center [636, 184] width 40 height 18
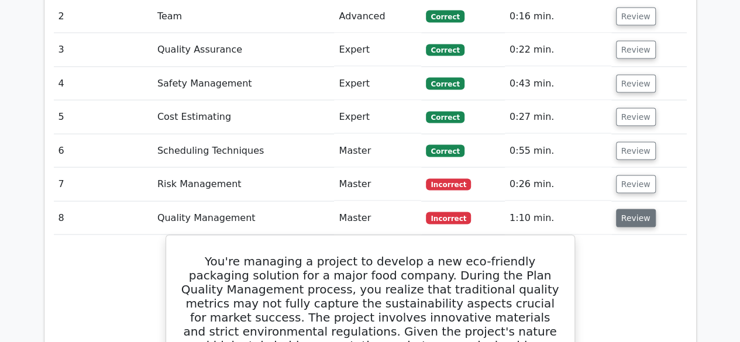
click at [628, 209] on button "Review" at bounding box center [636, 218] width 40 height 18
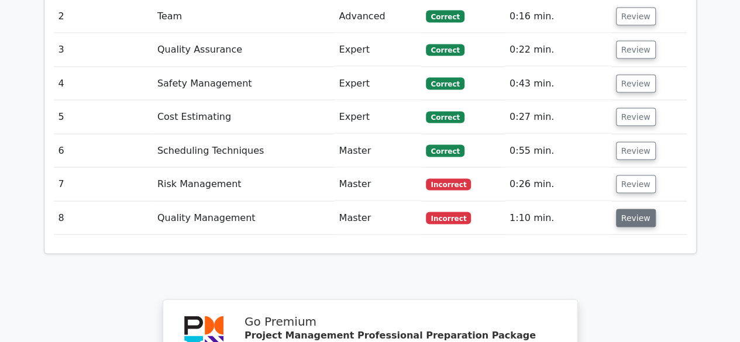
click at [632, 209] on button "Review" at bounding box center [636, 218] width 40 height 18
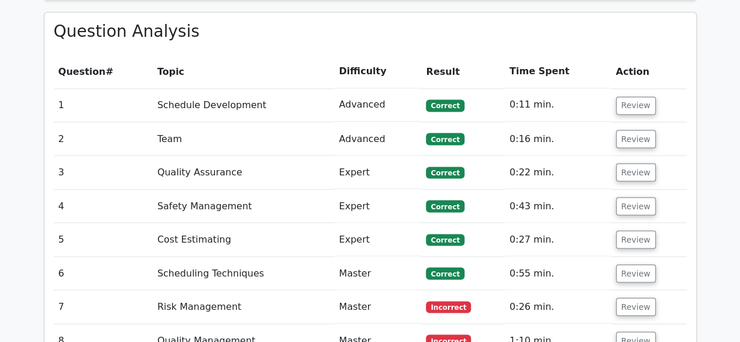
scroll to position [956, 0]
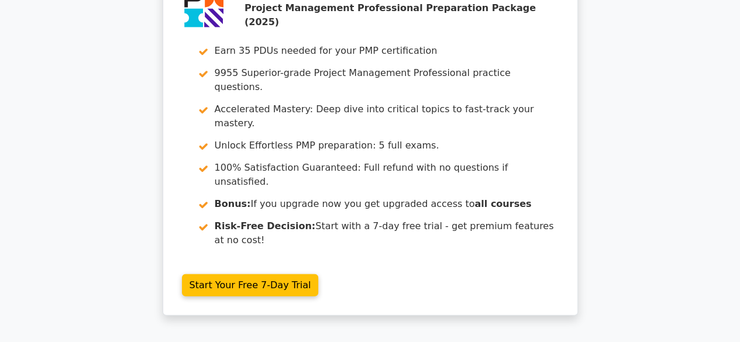
scroll to position [1525, 0]
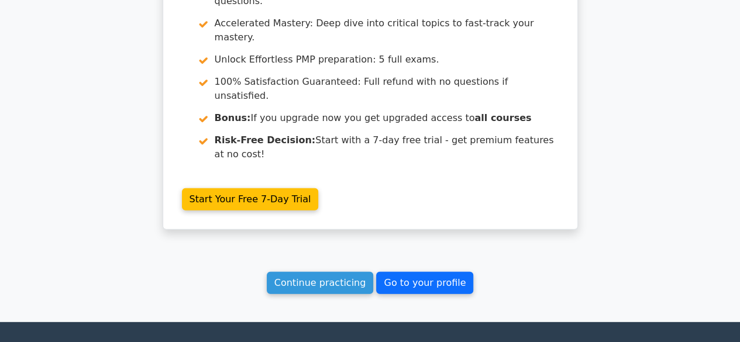
click at [419, 272] on link "Go to your profile" at bounding box center [424, 283] width 97 height 22
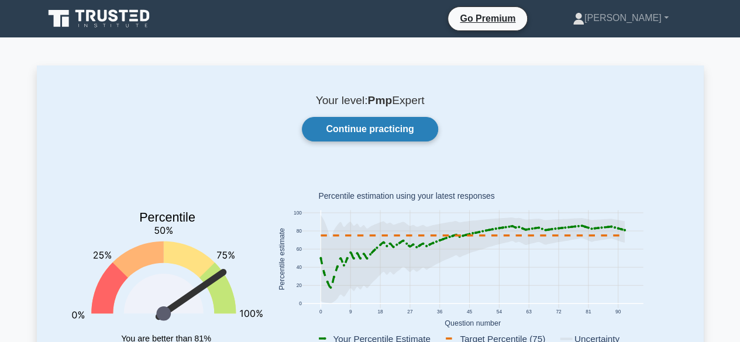
click at [359, 136] on link "Continue practicing" at bounding box center [370, 129] width 136 height 25
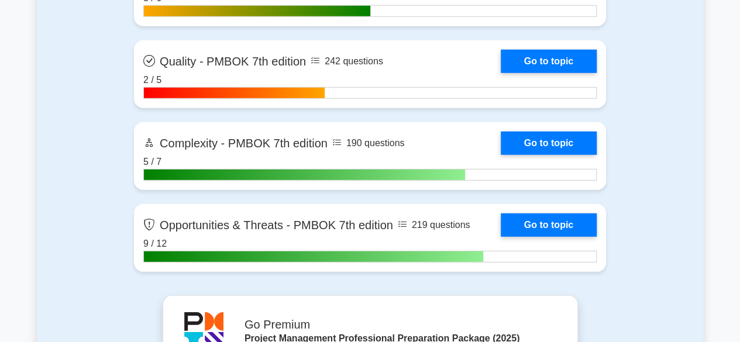
scroll to position [3860, 0]
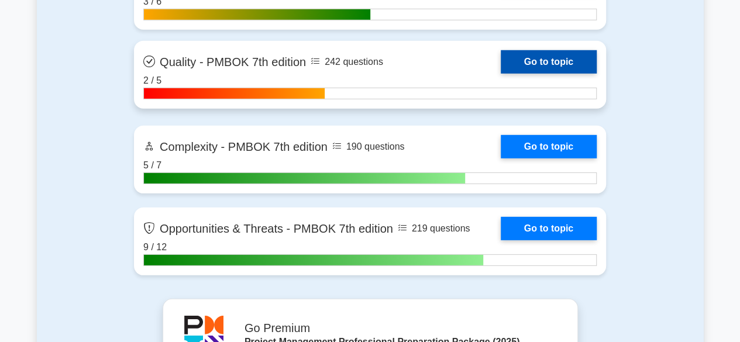
click at [556, 58] on link "Go to topic" at bounding box center [549, 61] width 96 height 23
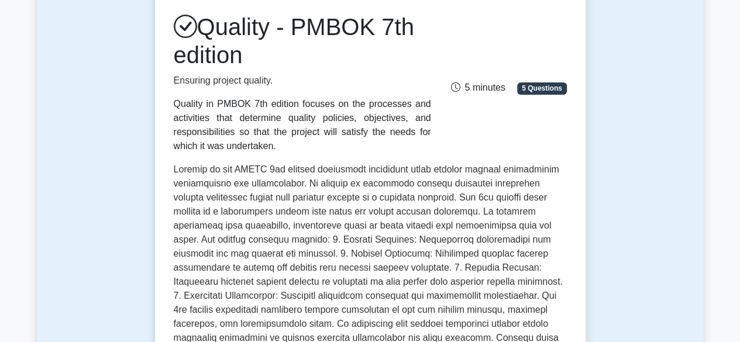
scroll to position [117, 0]
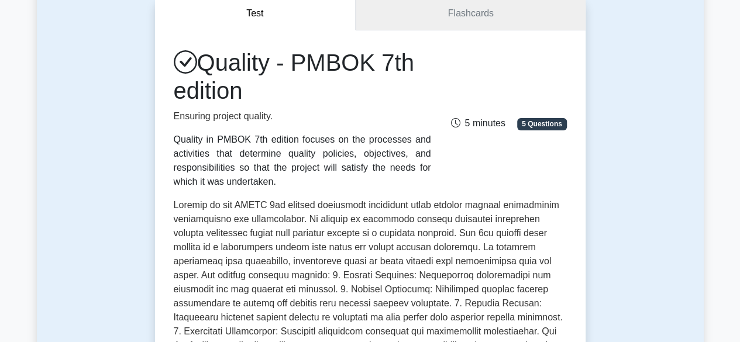
click at [456, 9] on link "Flashcards" at bounding box center [470, 13] width 229 height 33
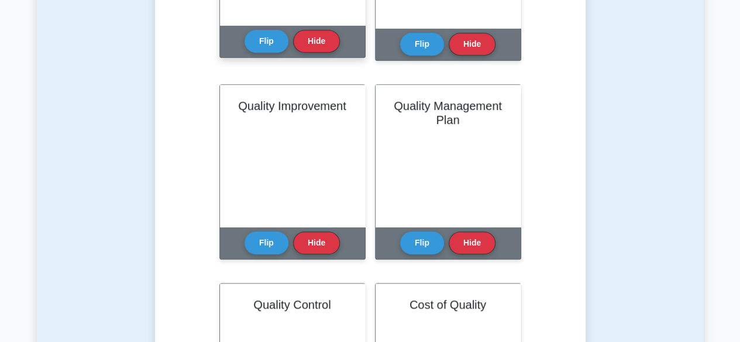
scroll to position [468, 0]
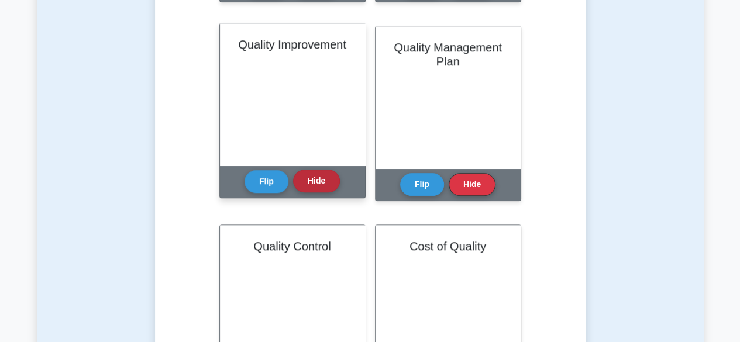
click at [323, 180] on button "Hide" at bounding box center [316, 181] width 47 height 23
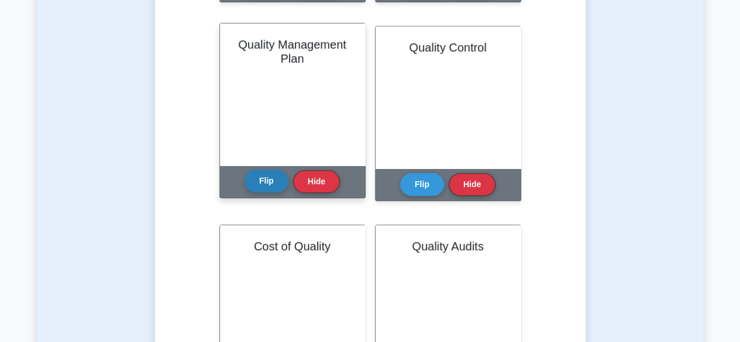
click at [256, 180] on button "Flip" at bounding box center [266, 181] width 44 height 23
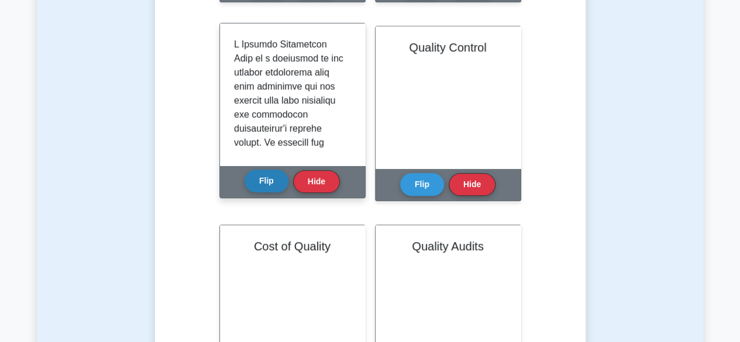
click at [256, 180] on button "Flip" at bounding box center [266, 181] width 44 height 23
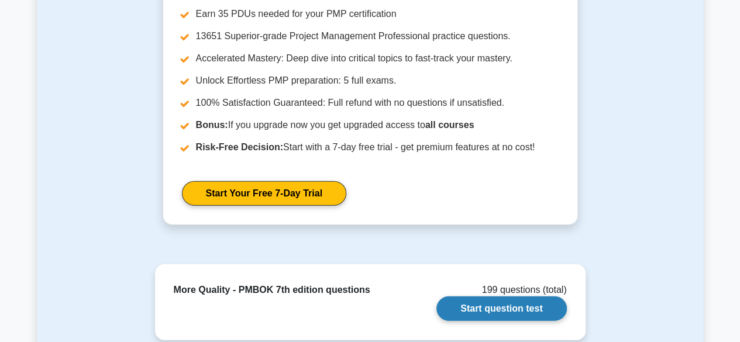
scroll to position [1579, 0]
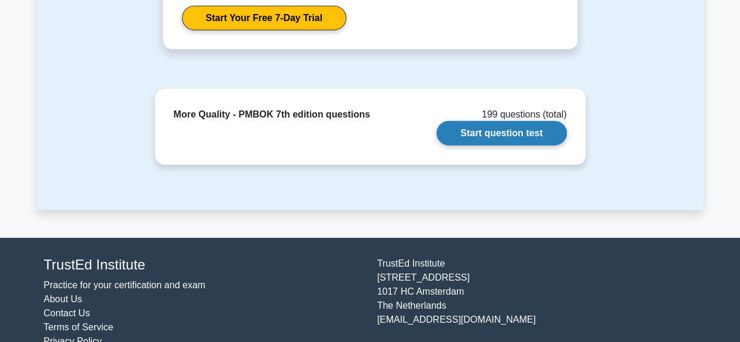
click at [490, 134] on link "Start question test" at bounding box center [501, 133] width 130 height 25
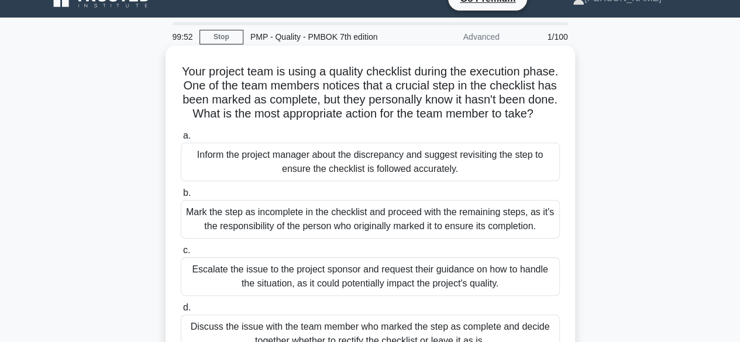
scroll to position [58, 0]
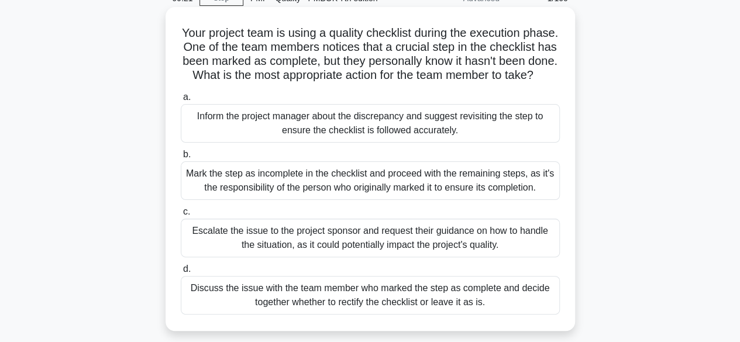
click at [381, 315] on div "Discuss the issue with the team member who marked the step as complete and deci…" at bounding box center [370, 295] width 379 height 39
click at [181, 273] on input "d. Discuss the issue with the team member who marked the step as complete and d…" at bounding box center [181, 270] width 0 height 8
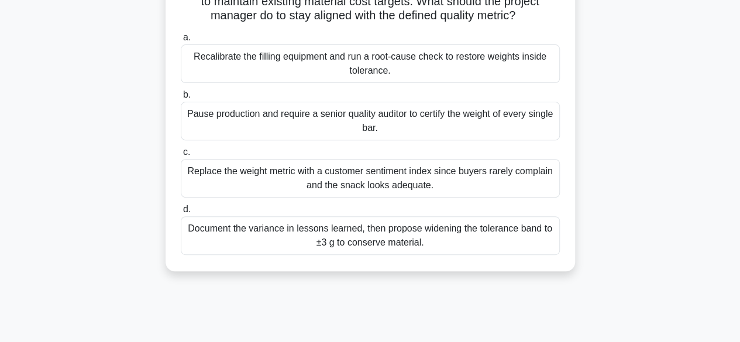
scroll to position [0, 0]
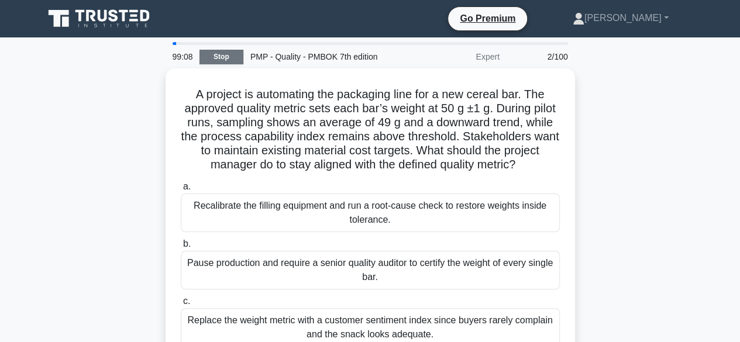
click at [223, 57] on link "Stop" at bounding box center [221, 57] width 44 height 15
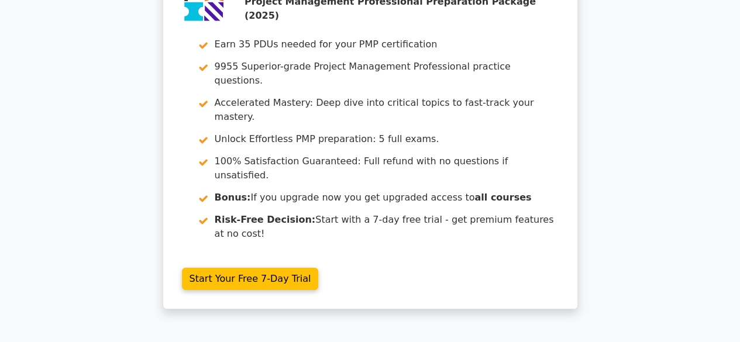
scroll to position [1913, 0]
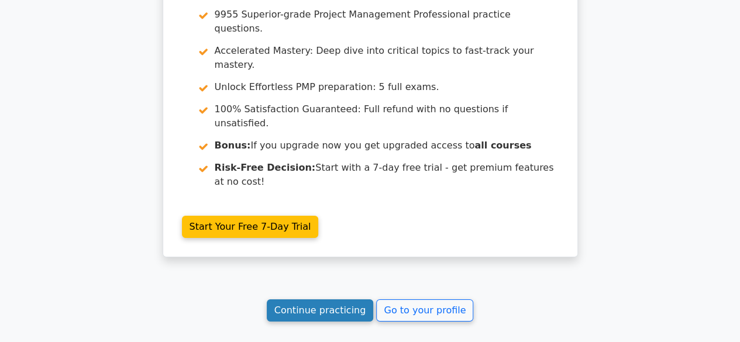
click at [330, 299] on link "Continue practicing" at bounding box center [320, 310] width 107 height 22
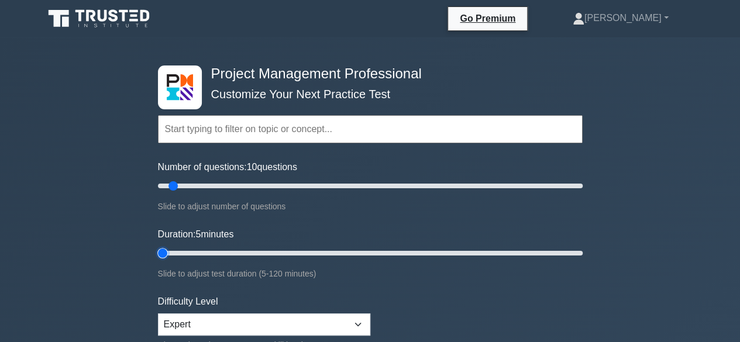
drag, startPoint x: 178, startPoint y: 251, endPoint x: 140, endPoint y: 251, distance: 38.0
type input "5"
click at [158, 251] on input "Duration: 5 minutes" at bounding box center [370, 253] width 425 height 14
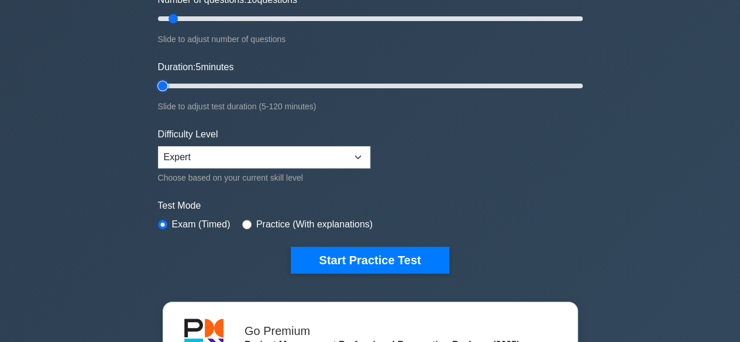
scroll to position [175, 0]
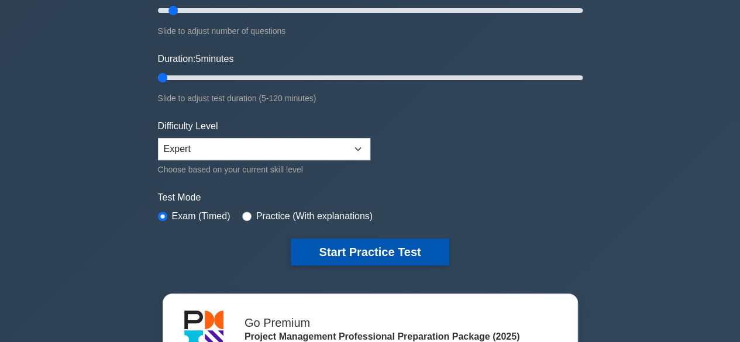
click at [392, 243] on button "Start Practice Test" at bounding box center [370, 252] width 158 height 27
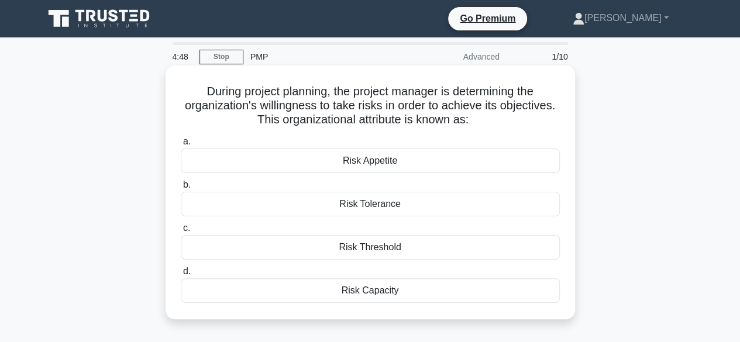
click at [354, 158] on div "Risk Appetite" at bounding box center [370, 161] width 379 height 25
click at [181, 146] on input "a. Risk Appetite" at bounding box center [181, 142] width 0 height 8
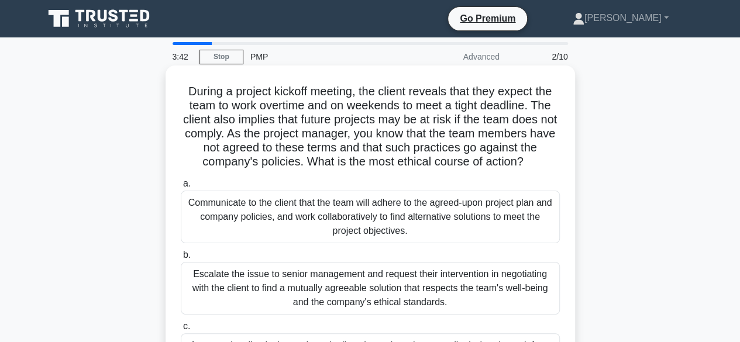
click at [344, 280] on div "Escalate the issue to senior management and request their intervention in negot…" at bounding box center [370, 288] width 379 height 53
click at [181, 259] on input "b. Escalate the issue to senior management and request their intervention in ne…" at bounding box center [181, 255] width 0 height 8
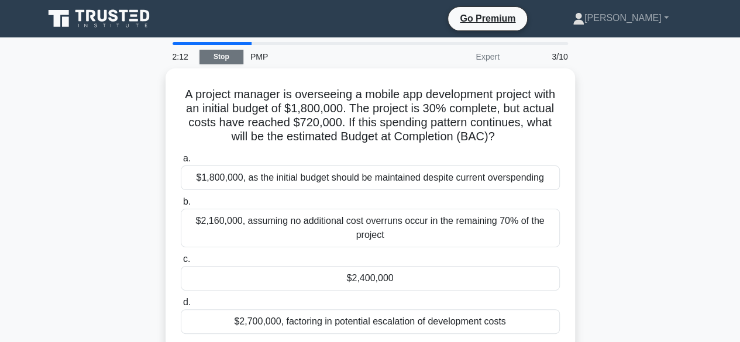
click at [221, 56] on link "Stop" at bounding box center [221, 57] width 44 height 15
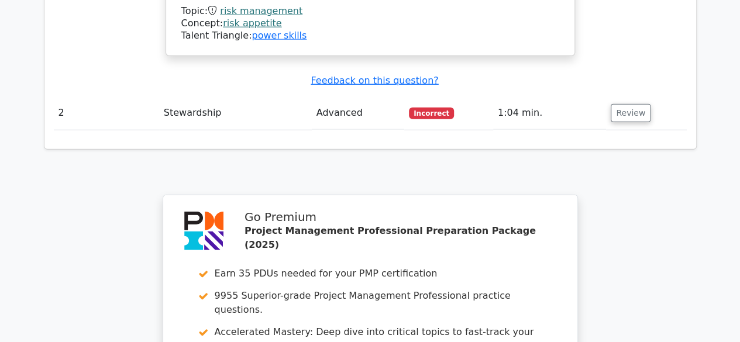
scroll to position [1287, 0]
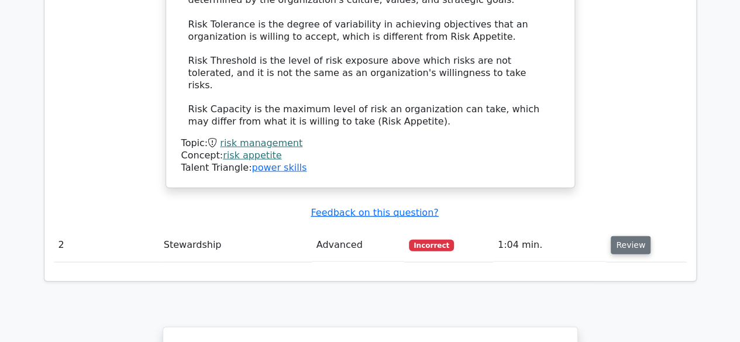
click at [635, 236] on button "Review" at bounding box center [631, 245] width 40 height 18
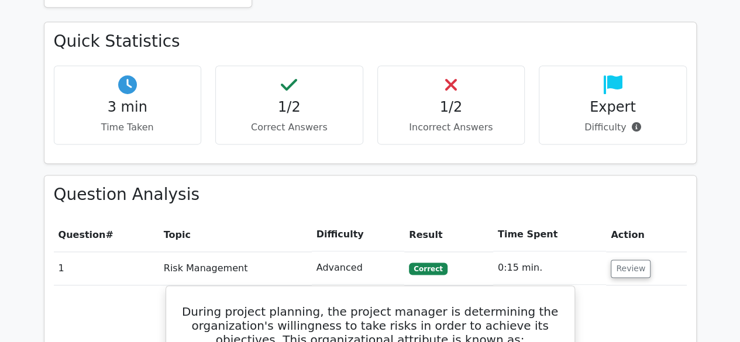
scroll to position [702, 0]
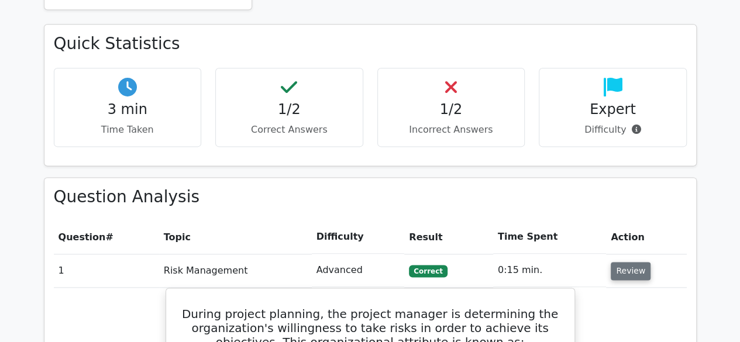
click at [628, 262] on button "Review" at bounding box center [631, 271] width 40 height 18
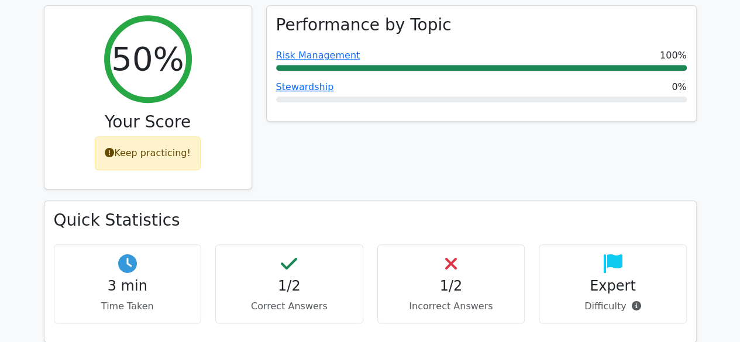
scroll to position [585, 0]
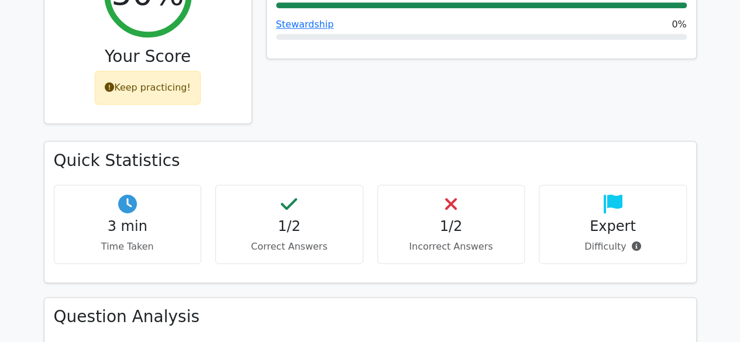
click at [131, 71] on div "Keep practicing!" at bounding box center [148, 88] width 106 height 34
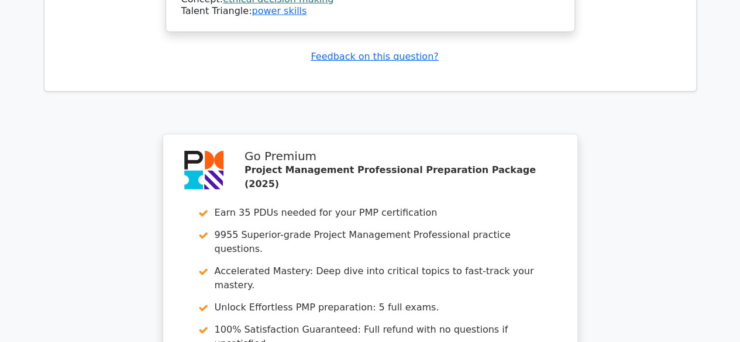
scroll to position [1972, 0]
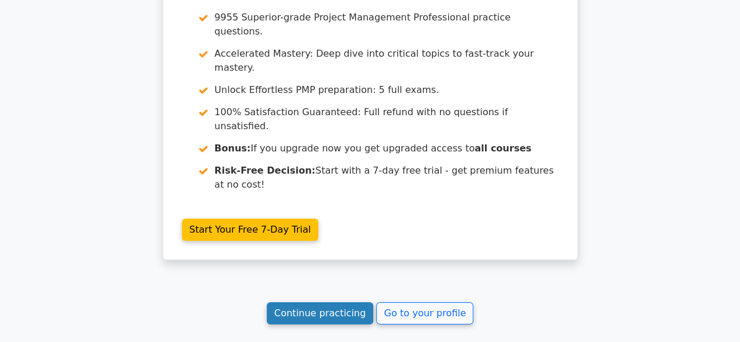
click at [319, 302] on link "Continue practicing" at bounding box center [320, 313] width 107 height 22
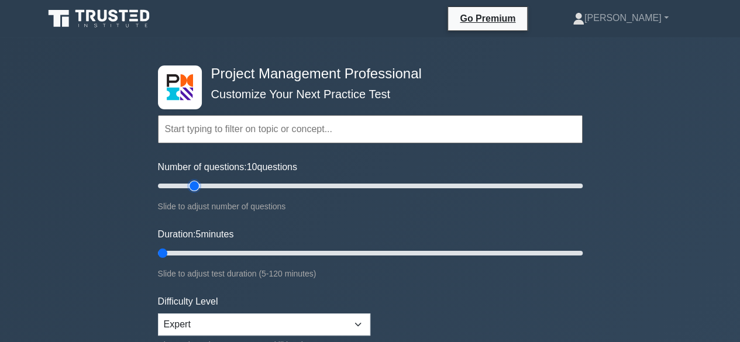
type input "20"
click at [193, 185] on input "Number of questions: 10 questions" at bounding box center [370, 186] width 425 height 14
type input "10"
click at [181, 252] on input "Duration: 5 minutes" at bounding box center [370, 253] width 425 height 14
click at [176, 252] on input "Duration: 10 minutes" at bounding box center [370, 253] width 425 height 14
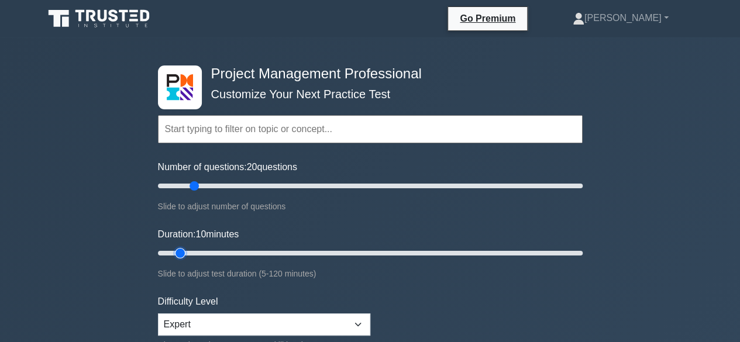
click at [175, 252] on input "Duration: 10 minutes" at bounding box center [370, 253] width 425 height 14
click at [173, 254] on input "Duration: 10 minutes" at bounding box center [370, 253] width 425 height 14
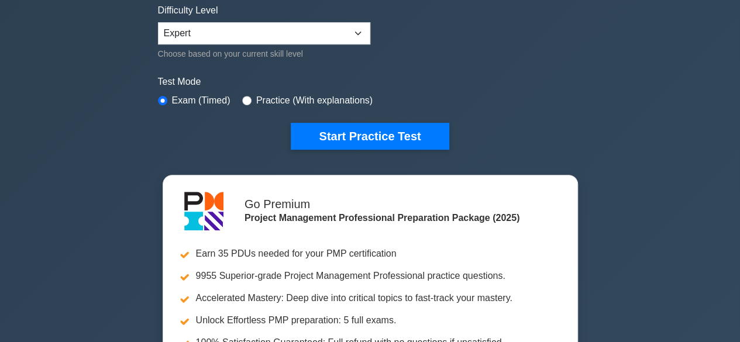
scroll to position [292, 0]
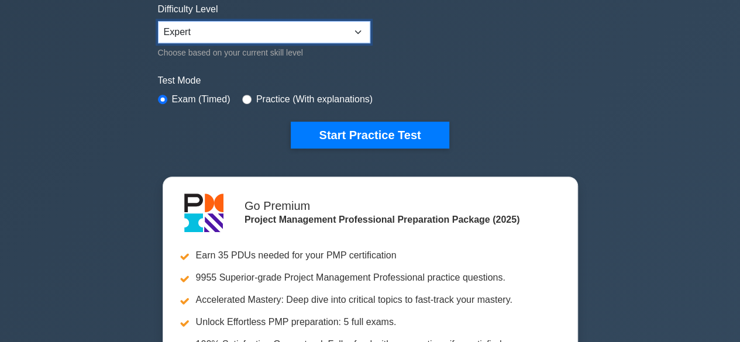
click at [280, 27] on select "Beginner Intermediate Expert" at bounding box center [264, 32] width 212 height 22
select select "intermediate"
click at [158, 21] on select "Beginner Intermediate Expert" at bounding box center [264, 32] width 212 height 22
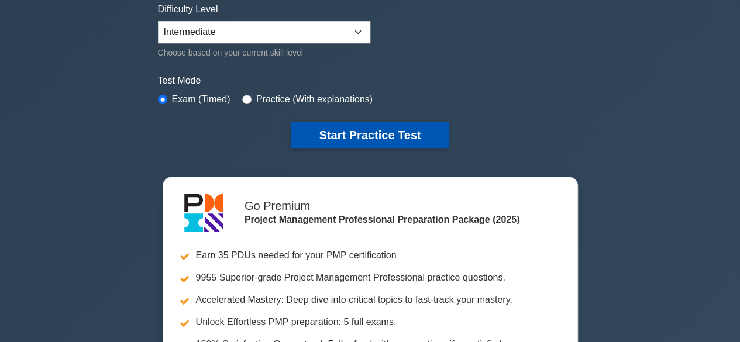
click at [337, 125] on button "Start Practice Test" at bounding box center [370, 135] width 158 height 27
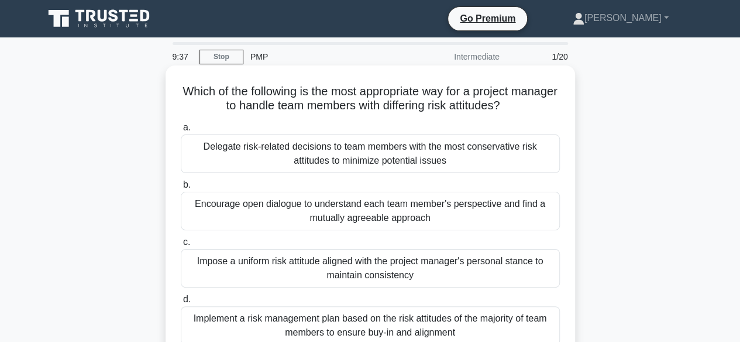
click at [355, 210] on div "Encourage open dialogue to understand each team member's perspective and find a…" at bounding box center [370, 211] width 379 height 39
click at [181, 189] on input "b. Encourage open dialogue to understand each team member's perspective and fin…" at bounding box center [181, 185] width 0 height 8
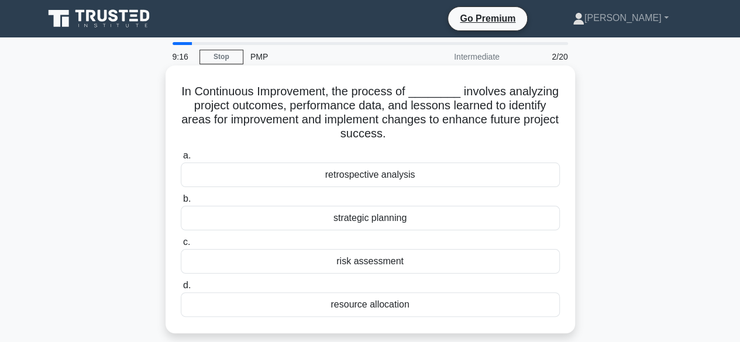
click at [325, 176] on div "retrospective analysis" at bounding box center [370, 175] width 379 height 25
click at [181, 160] on input "a. retrospective analysis" at bounding box center [181, 156] width 0 height 8
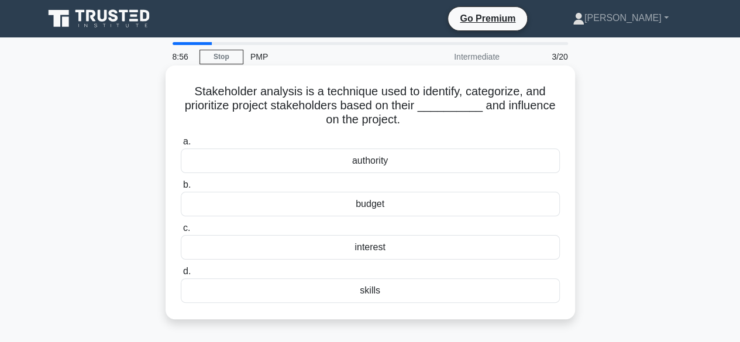
click at [361, 244] on div "interest" at bounding box center [370, 247] width 379 height 25
click at [181, 232] on input "c. interest" at bounding box center [181, 229] width 0 height 8
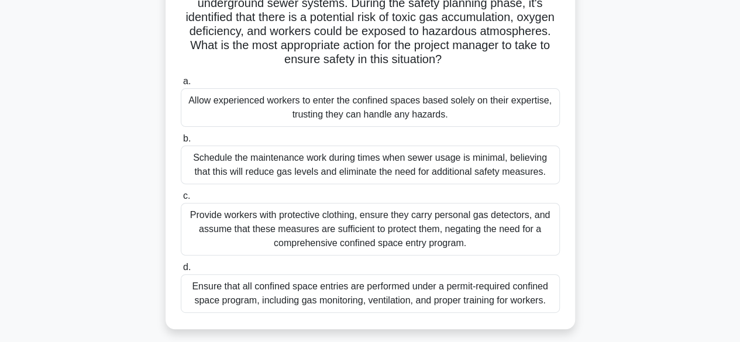
scroll to position [117, 0]
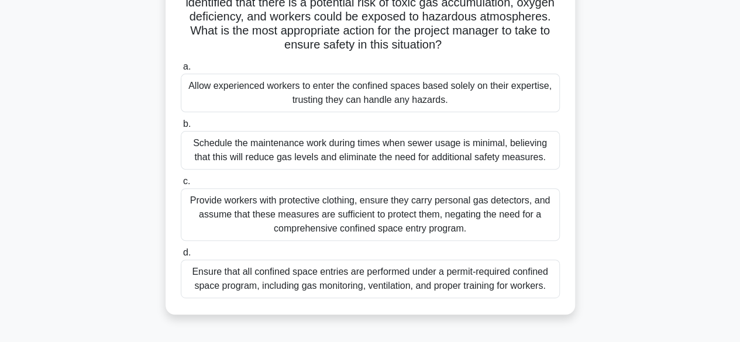
click at [331, 282] on div "Ensure that all confined space entries are performed under a permit-required co…" at bounding box center [370, 279] width 379 height 39
click at [181, 257] on input "d. Ensure that all confined space entries are performed under a permit-required…" at bounding box center [181, 253] width 0 height 8
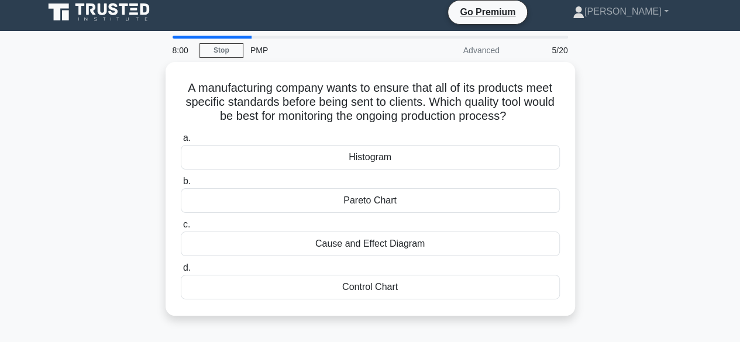
scroll to position [0, 0]
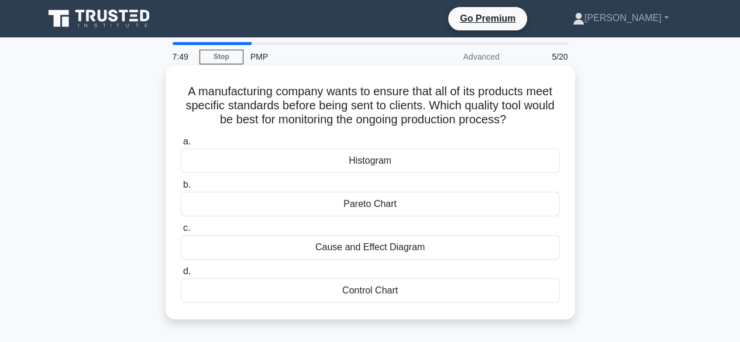
click at [361, 288] on div "Control Chart" at bounding box center [370, 290] width 379 height 25
click at [181, 275] on input "d. Control Chart" at bounding box center [181, 272] width 0 height 8
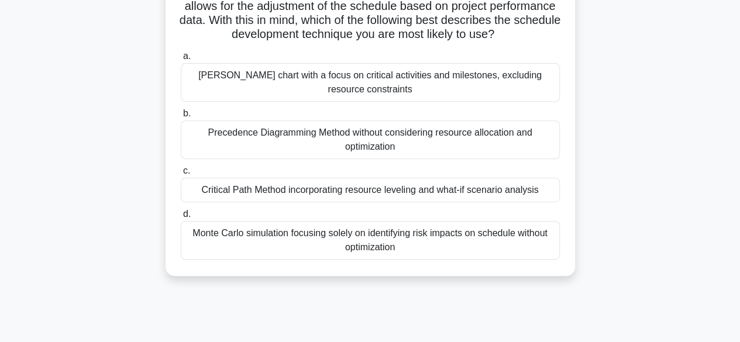
scroll to position [234, 0]
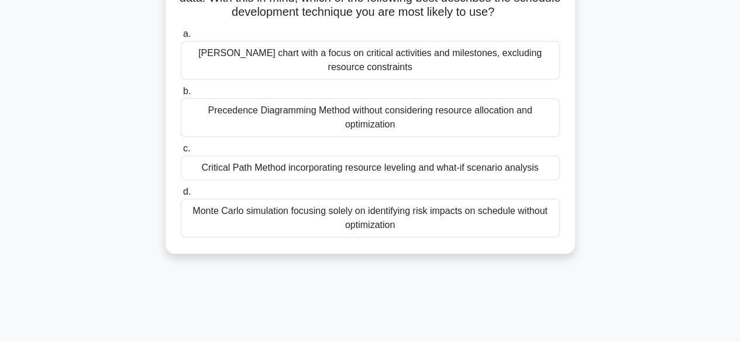
click at [359, 180] on div "Critical Path Method incorporating resource leveling and what-if scenario analy…" at bounding box center [370, 168] width 379 height 25
click at [181, 153] on input "c. Critical Path Method incorporating resource leveling and what-if scenario an…" at bounding box center [181, 149] width 0 height 8
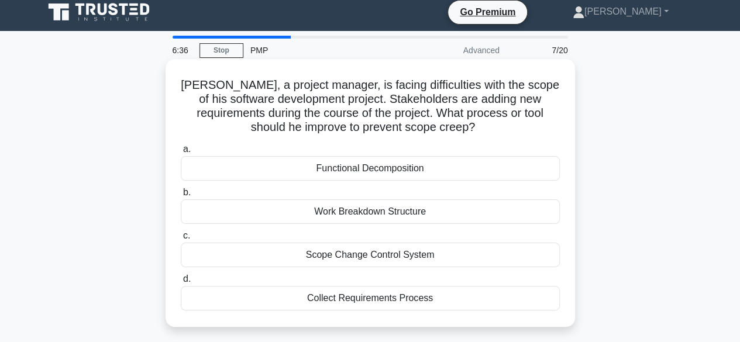
scroll to position [0, 0]
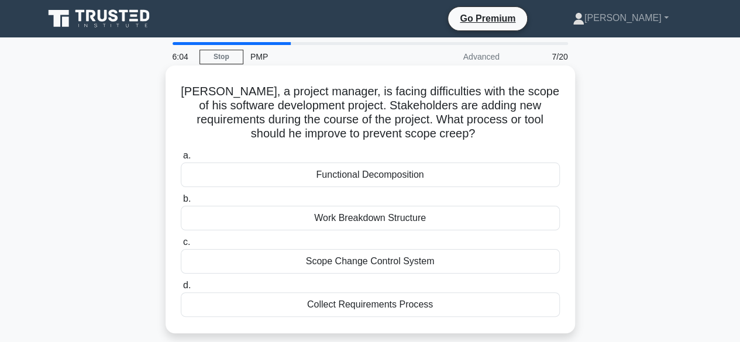
click at [350, 307] on div "Collect Requirements Process" at bounding box center [370, 304] width 379 height 25
click at [181, 290] on input "d. Collect Requirements Process" at bounding box center [181, 286] width 0 height 8
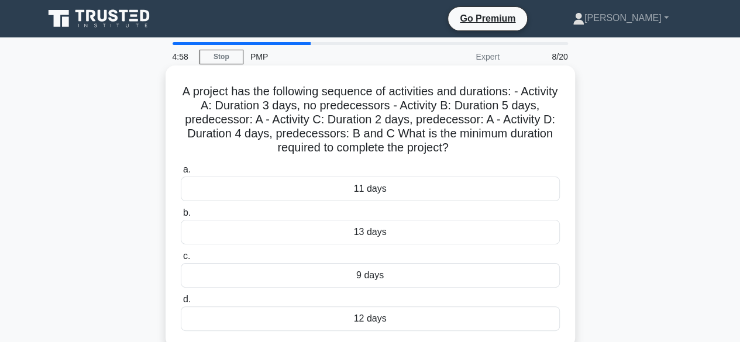
click at [386, 194] on div "11 days" at bounding box center [370, 189] width 379 height 25
click at [181, 174] on input "a. 11 days" at bounding box center [181, 170] width 0 height 8
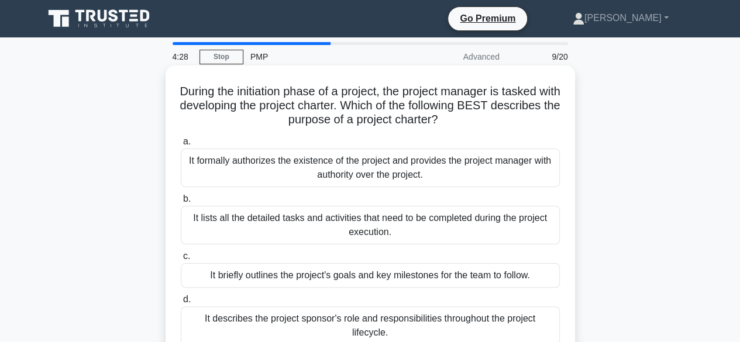
click at [359, 176] on div "It formally authorizes the existence of the project and provides the project ma…" at bounding box center [370, 168] width 379 height 39
click at [181, 146] on input "a. It formally authorizes the existence of the project and provides the project…" at bounding box center [181, 142] width 0 height 8
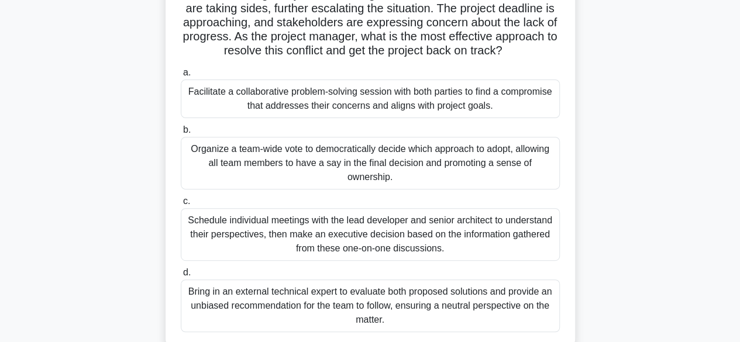
scroll to position [175, 0]
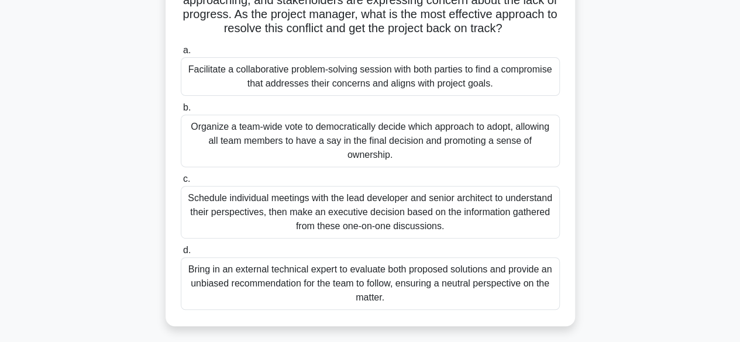
click at [344, 219] on div "Schedule individual meetings with the lead developer and senior architect to un…" at bounding box center [370, 212] width 379 height 53
click at [181, 183] on input "c. Schedule individual meetings with the lead developer and senior architect to…" at bounding box center [181, 179] width 0 height 8
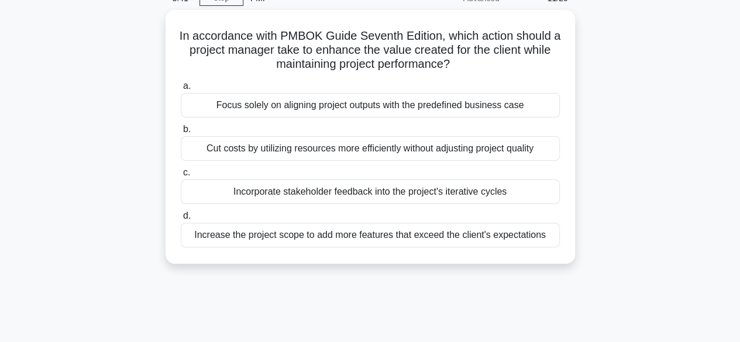
scroll to position [0, 0]
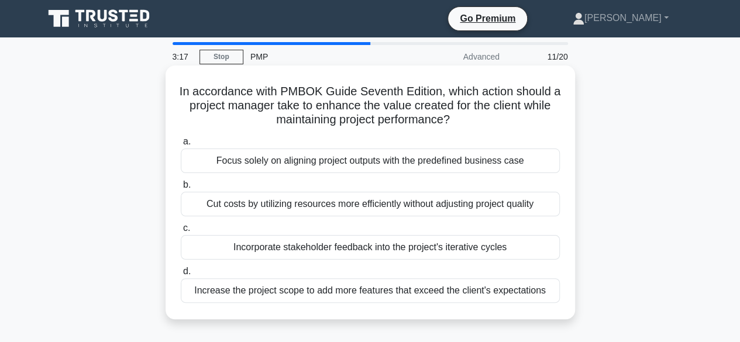
click at [347, 250] on div "Incorporate stakeholder feedback into the project's iterative cycles" at bounding box center [370, 247] width 379 height 25
click at [181, 232] on input "c. Incorporate stakeholder feedback into the project's iterative cycles" at bounding box center [181, 229] width 0 height 8
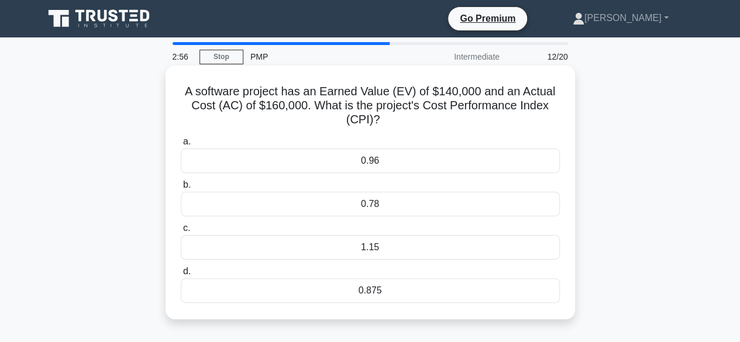
click at [347, 291] on div "0.875" at bounding box center [370, 290] width 379 height 25
click at [181, 275] on input "d. 0.875" at bounding box center [181, 272] width 0 height 8
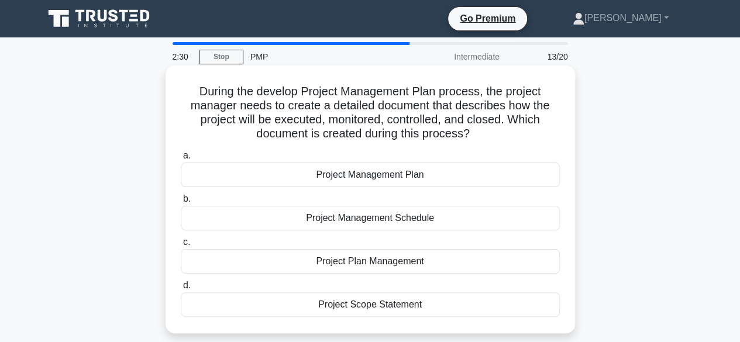
click at [357, 178] on div "Project Management Plan" at bounding box center [370, 175] width 379 height 25
click at [181, 160] on input "a. Project Management Plan" at bounding box center [181, 156] width 0 height 8
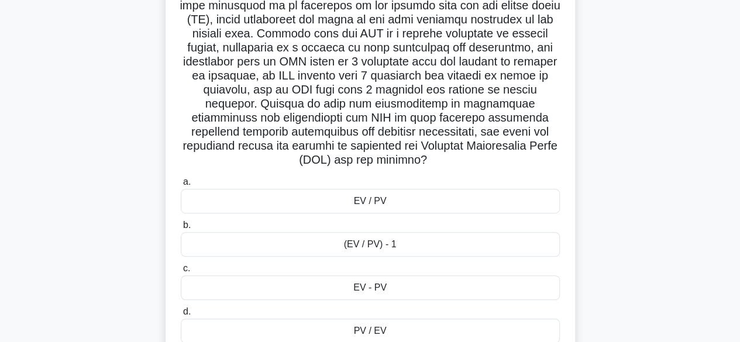
scroll to position [248, 0]
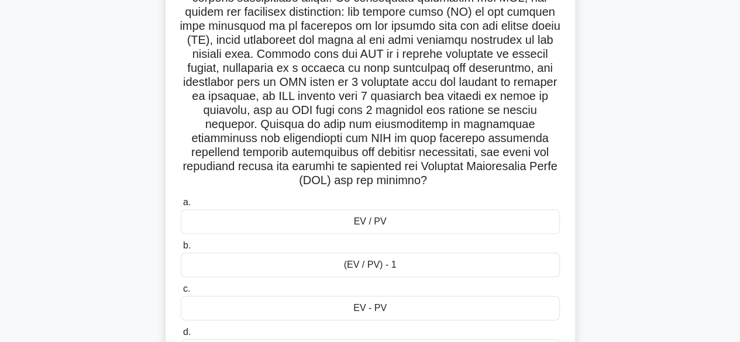
click at [373, 220] on div "EV / PV" at bounding box center [370, 221] width 379 height 25
click at [181, 206] on input "a. EV / PV" at bounding box center [181, 203] width 0 height 8
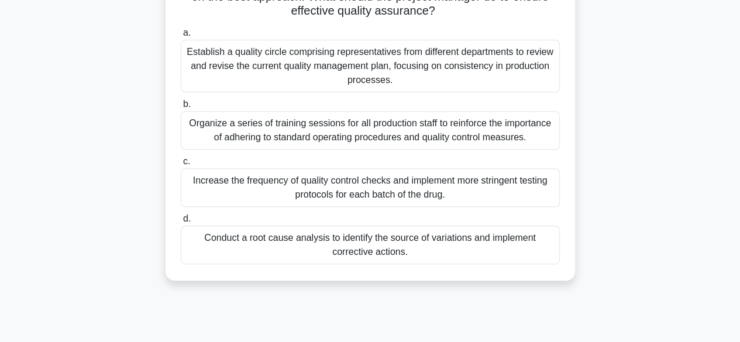
scroll to position [290, 0]
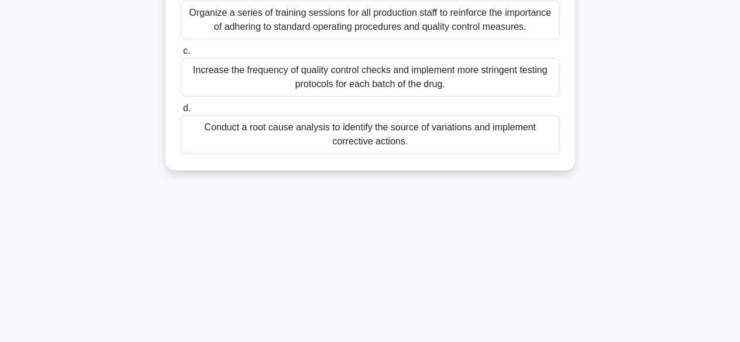
click at [325, 127] on div "Conduct a root cause analysis to identify the source of variations and implemen…" at bounding box center [370, 134] width 379 height 39
click at [181, 112] on input "d. Conduct a root cause analysis to identify the source of variations and imple…" at bounding box center [181, 109] width 0 height 8
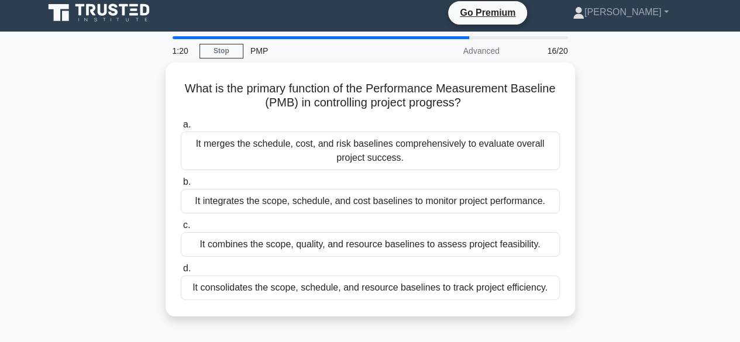
scroll to position [0, 0]
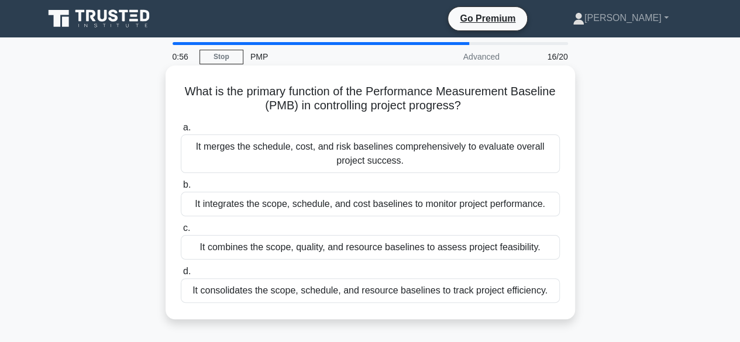
click at [282, 205] on div "It integrates the scope, schedule, and cost baselines to monitor project perfor…" at bounding box center [370, 204] width 379 height 25
click at [181, 189] on input "b. It integrates the scope, schedule, and cost baselines to monitor project per…" at bounding box center [181, 185] width 0 height 8
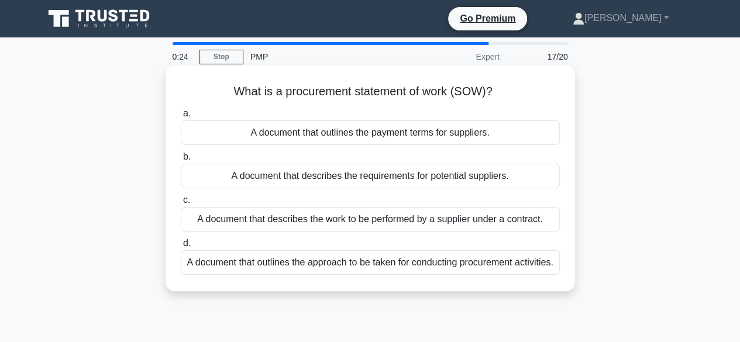
click at [339, 222] on div "A document that describes the work to be performed by a supplier under a contra…" at bounding box center [370, 219] width 379 height 25
click at [181, 204] on input "c. A document that describes the work to be performed by a supplier under a con…" at bounding box center [181, 201] width 0 height 8
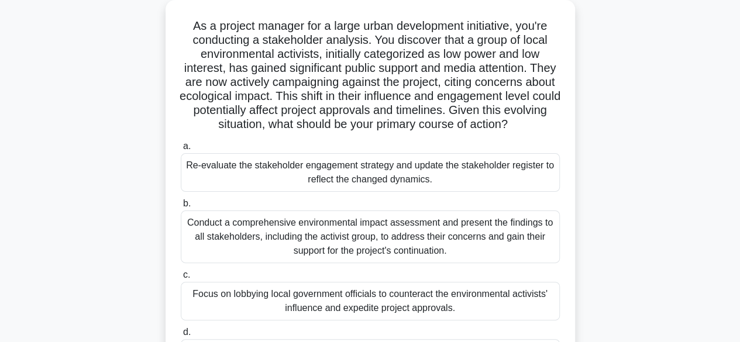
scroll to position [117, 0]
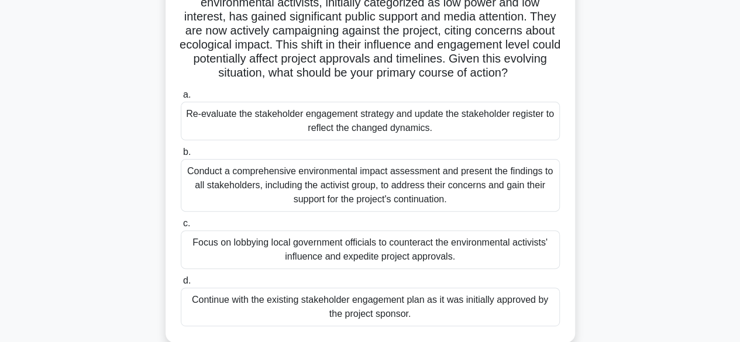
click at [384, 120] on div "Re-evaluate the stakeholder engagement strategy and update the stakeholder regi…" at bounding box center [370, 121] width 379 height 39
click at [181, 99] on input "a. Re-evaluate the stakeholder engagement strategy and update the stakeholder r…" at bounding box center [181, 95] width 0 height 8
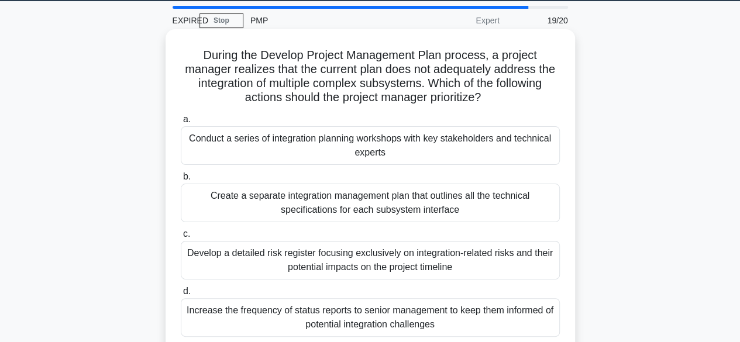
scroll to position [58, 0]
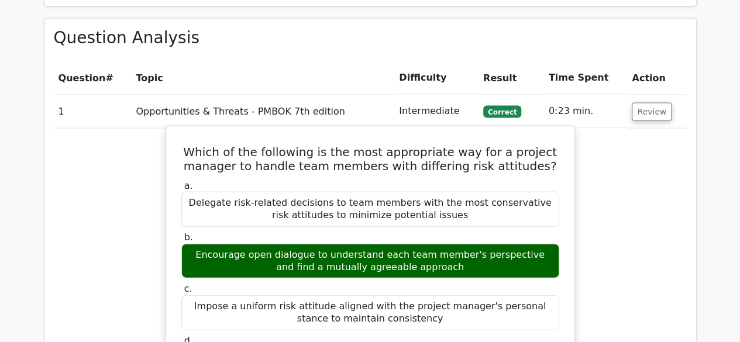
scroll to position [1170, 0]
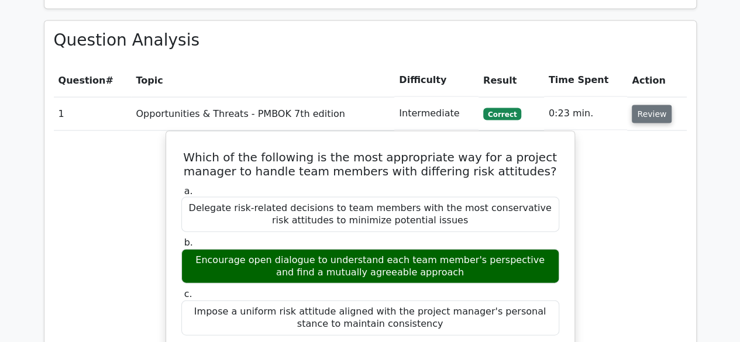
click at [646, 105] on button "Review" at bounding box center [652, 114] width 40 height 18
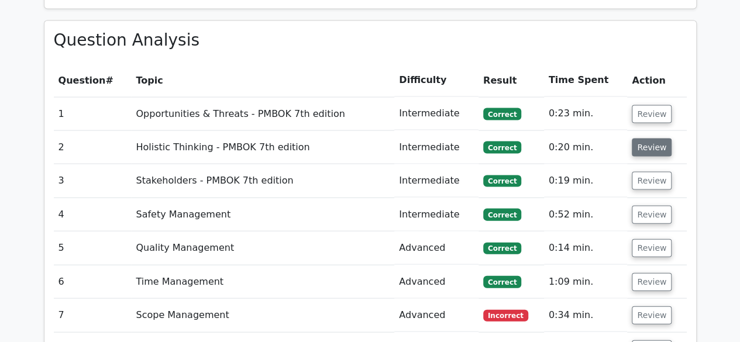
click at [654, 139] on button "Review" at bounding box center [652, 148] width 40 height 18
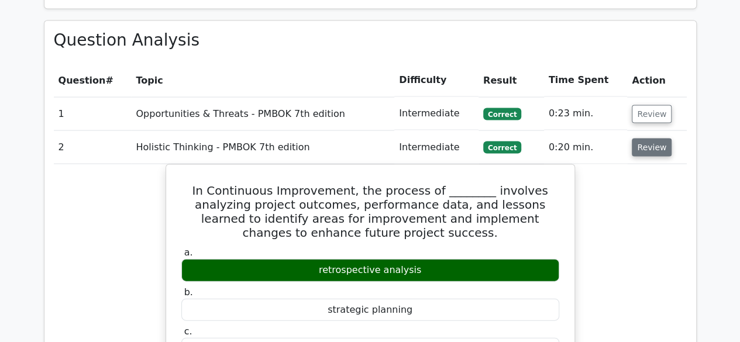
click at [652, 139] on button "Review" at bounding box center [652, 148] width 40 height 18
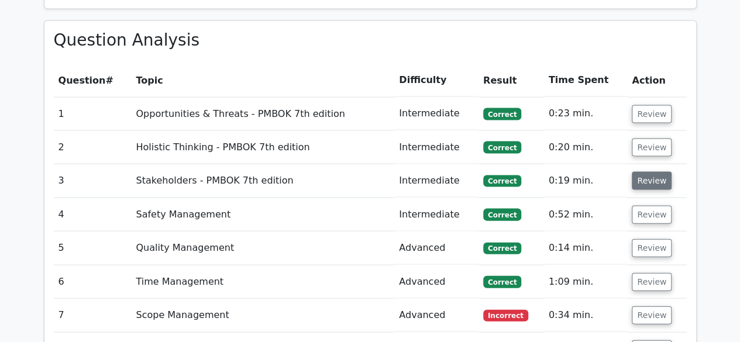
click at [647, 172] on button "Review" at bounding box center [652, 181] width 40 height 18
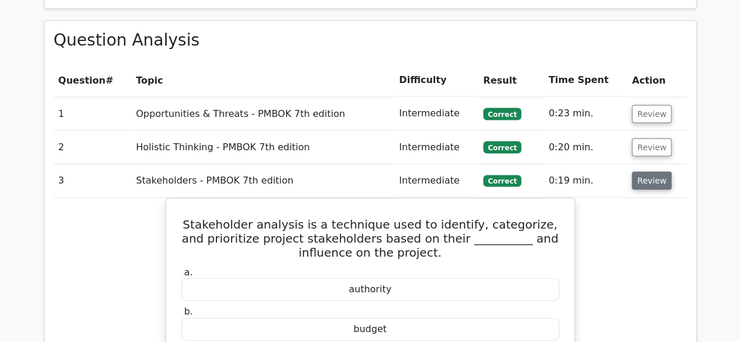
scroll to position [1228, 0]
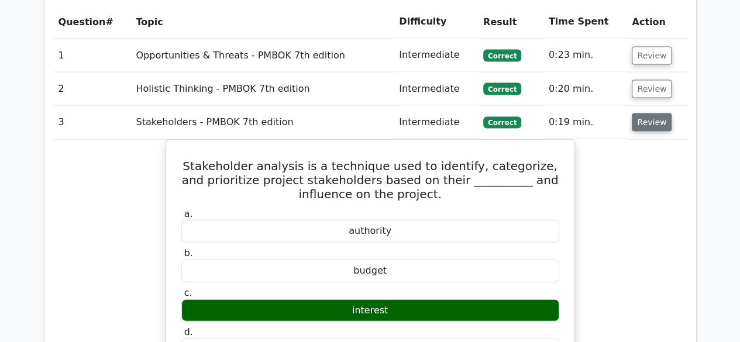
click at [646, 113] on button "Review" at bounding box center [652, 122] width 40 height 18
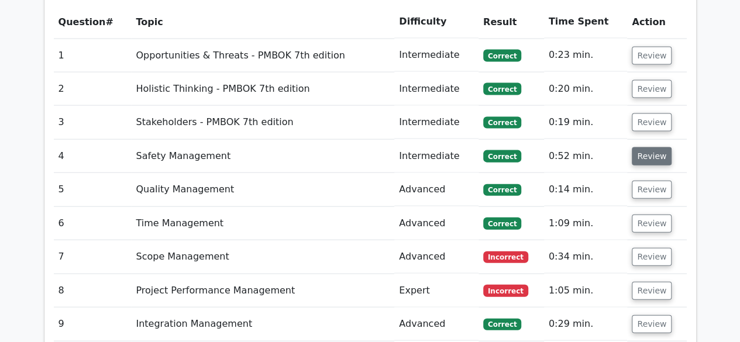
click at [646, 147] on button "Review" at bounding box center [652, 156] width 40 height 18
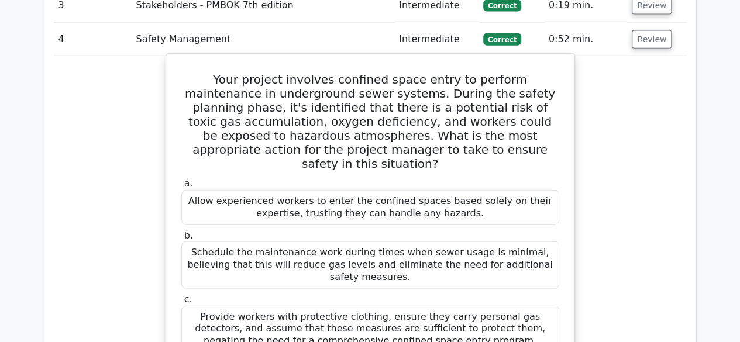
scroll to position [1287, 0]
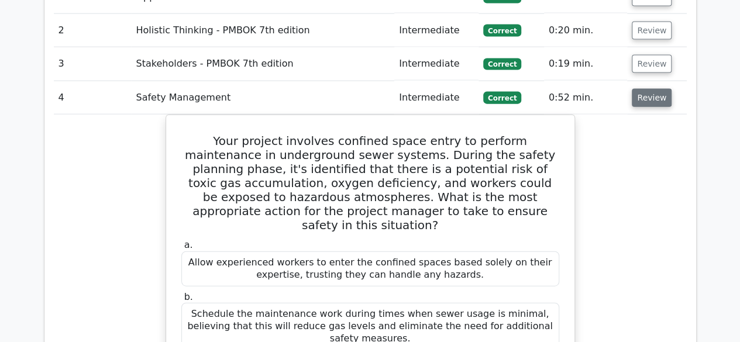
click at [648, 89] on button "Review" at bounding box center [652, 98] width 40 height 18
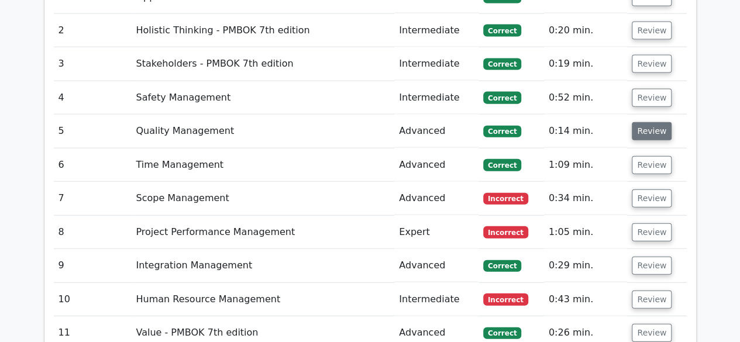
click at [644, 122] on button "Review" at bounding box center [652, 131] width 40 height 18
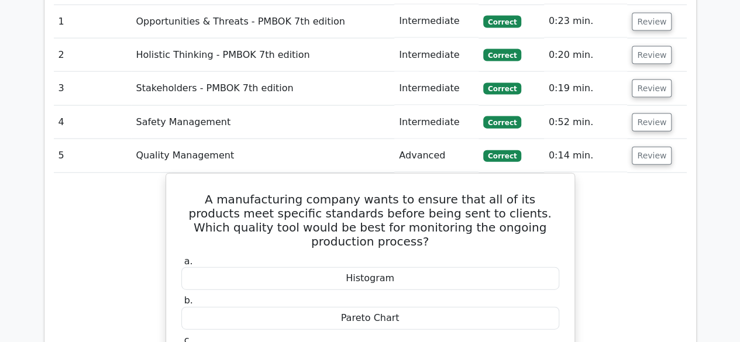
scroll to position [1228, 0]
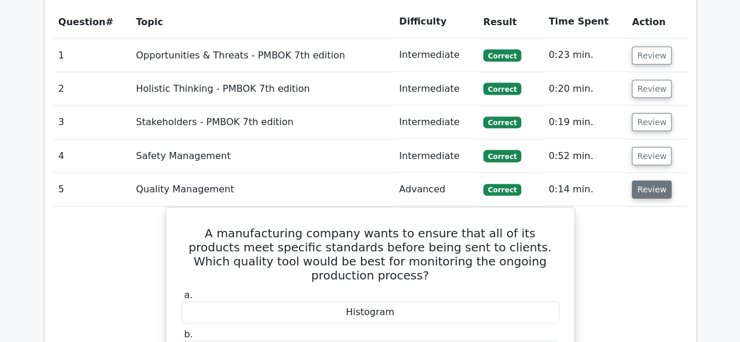
click at [639, 181] on button "Review" at bounding box center [652, 190] width 40 height 18
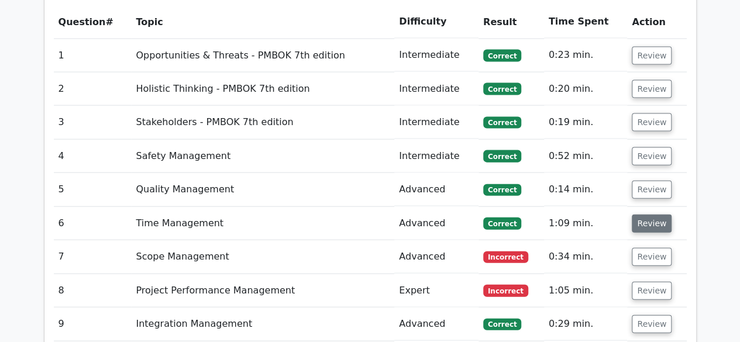
click at [639, 215] on button "Review" at bounding box center [652, 224] width 40 height 18
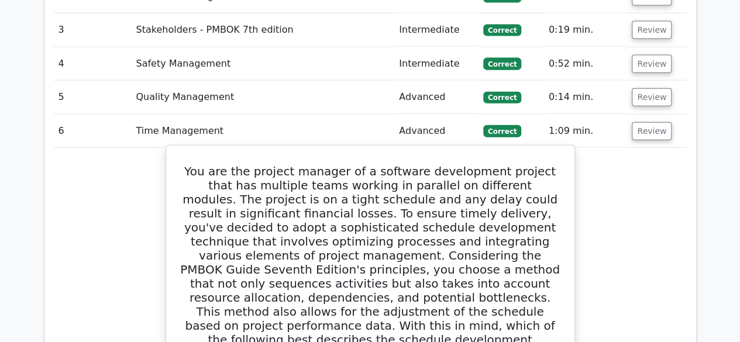
scroll to position [1287, 0]
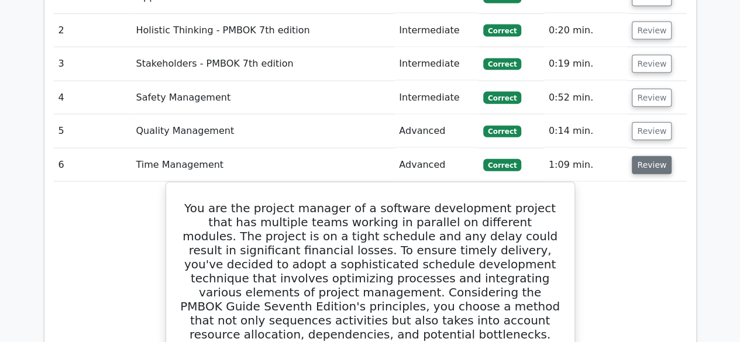
click at [645, 156] on button "Review" at bounding box center [652, 165] width 40 height 18
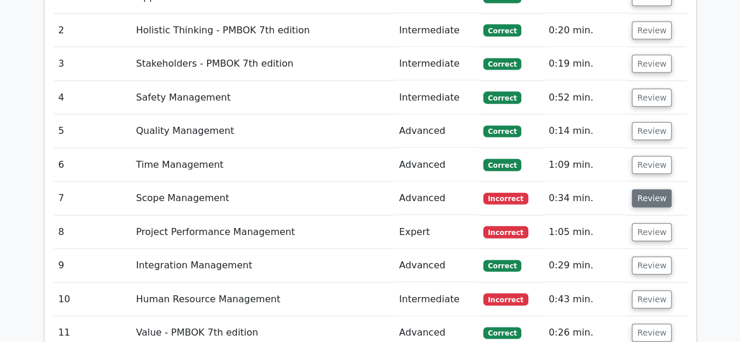
click at [641, 189] on button "Review" at bounding box center [652, 198] width 40 height 18
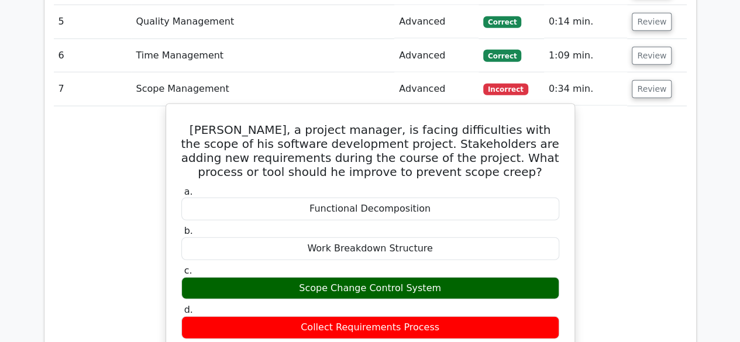
scroll to position [1345, 0]
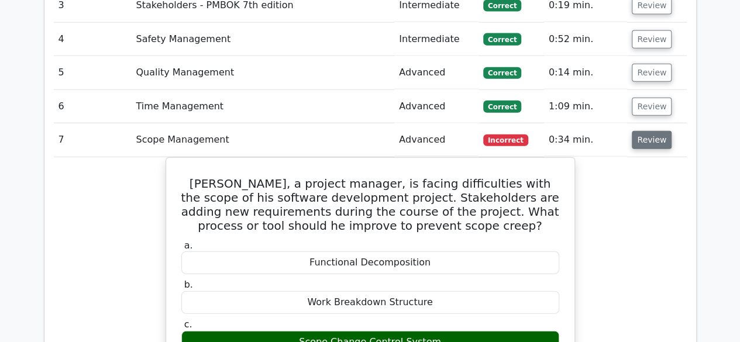
click at [650, 131] on button "Review" at bounding box center [652, 140] width 40 height 18
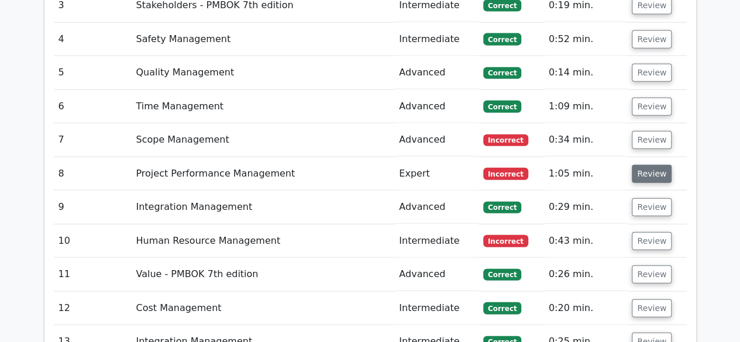
click at [649, 165] on button "Review" at bounding box center [652, 174] width 40 height 18
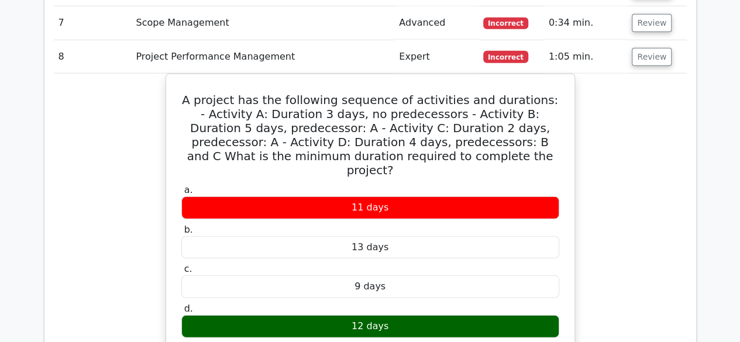
scroll to position [1404, 0]
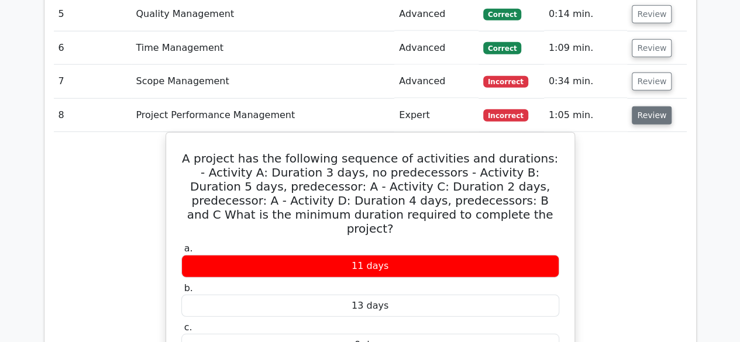
click at [656, 106] on button "Review" at bounding box center [652, 115] width 40 height 18
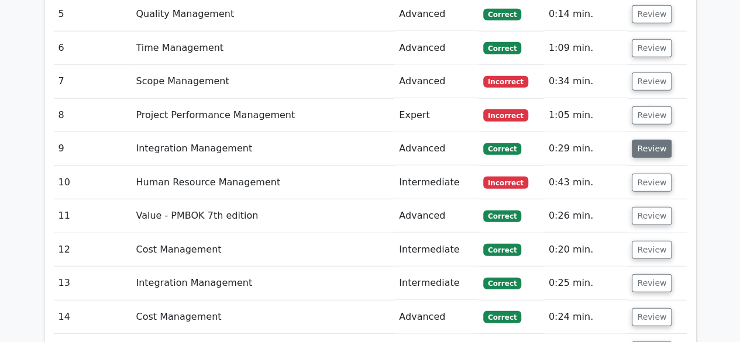
click at [648, 140] on button "Review" at bounding box center [652, 149] width 40 height 18
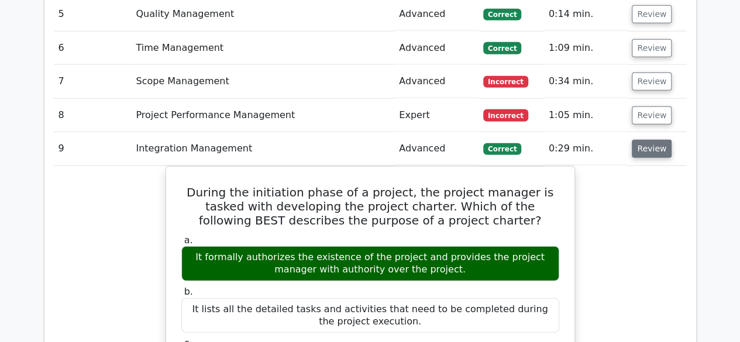
click at [649, 140] on button "Review" at bounding box center [652, 149] width 40 height 18
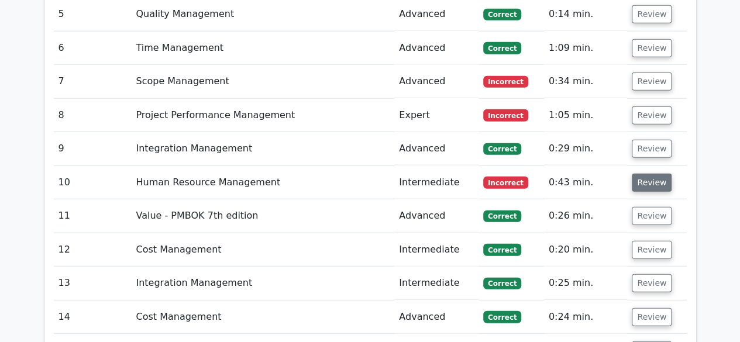
click at [648, 174] on button "Review" at bounding box center [652, 183] width 40 height 18
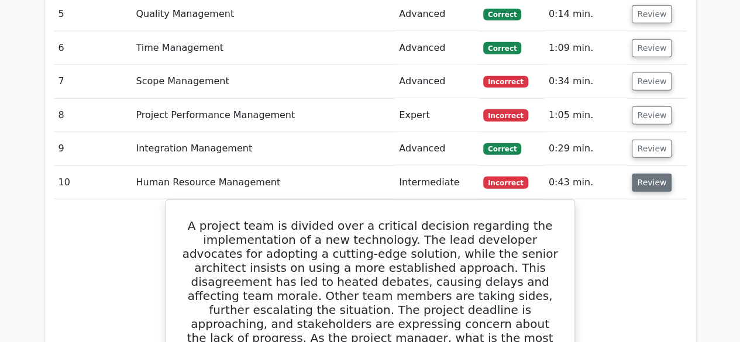
click at [643, 174] on button "Review" at bounding box center [652, 183] width 40 height 18
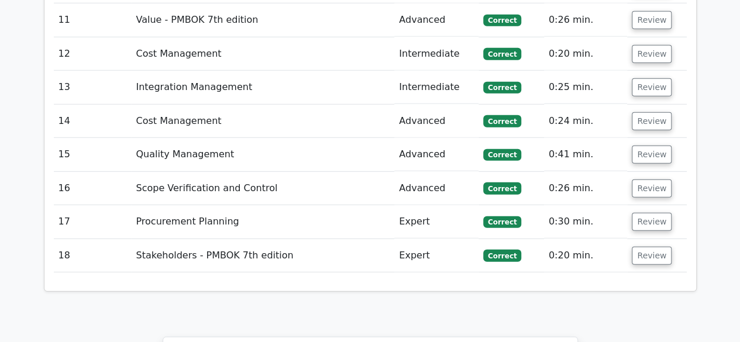
scroll to position [1579, 0]
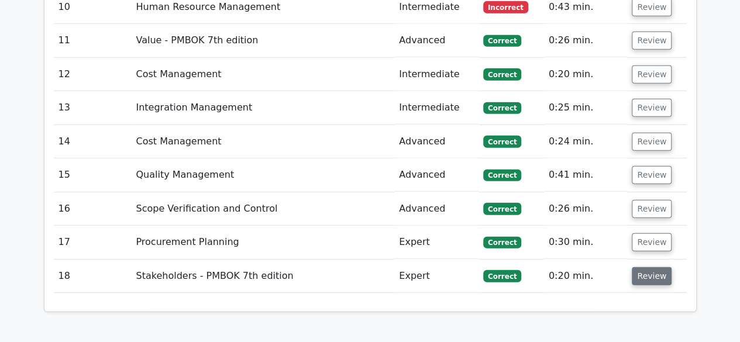
click at [647, 267] on button "Review" at bounding box center [652, 276] width 40 height 18
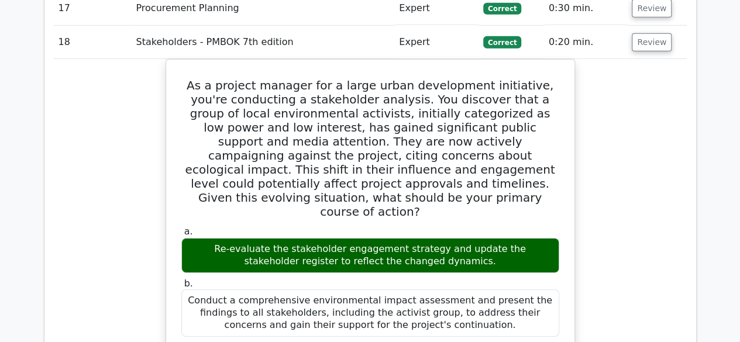
scroll to position [1696, 0]
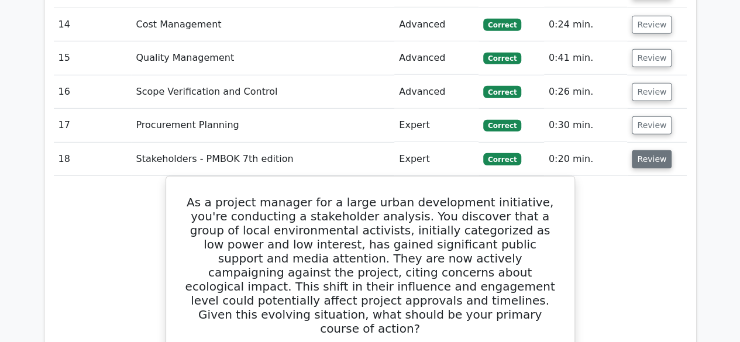
click at [650, 150] on button "Review" at bounding box center [652, 159] width 40 height 18
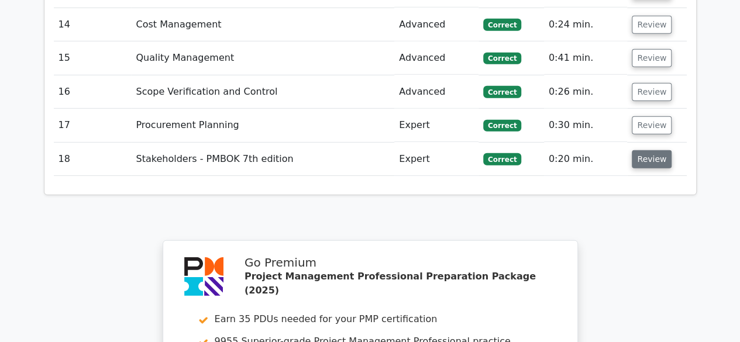
click at [650, 150] on button "Review" at bounding box center [652, 159] width 40 height 18
